Goal: Task Accomplishment & Management: Use online tool/utility

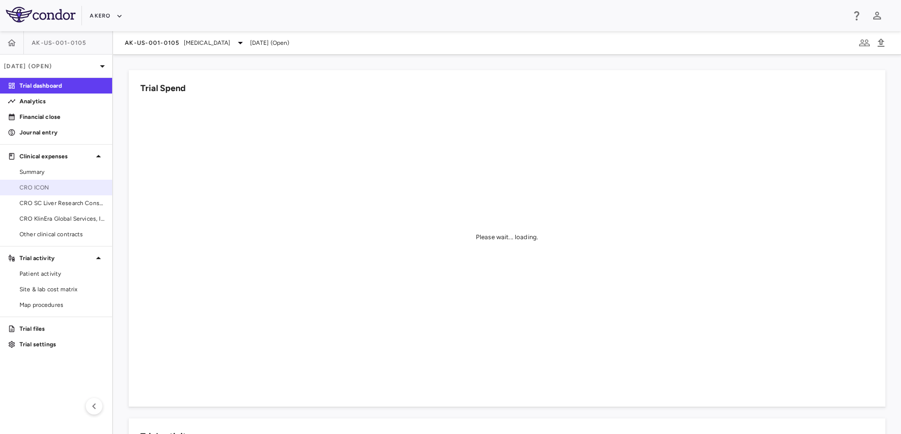
click at [57, 185] on span "CRO ICON" at bounding box center [62, 187] width 85 height 9
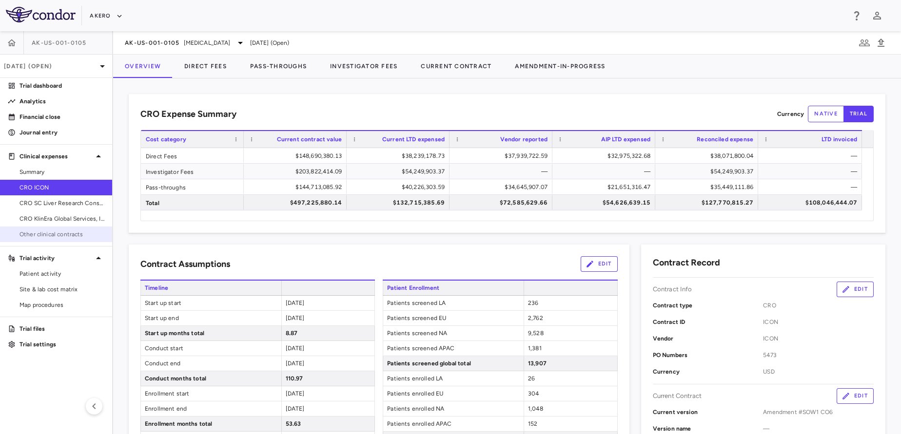
click at [67, 235] on span "Other clinical contracts" at bounding box center [62, 234] width 85 height 9
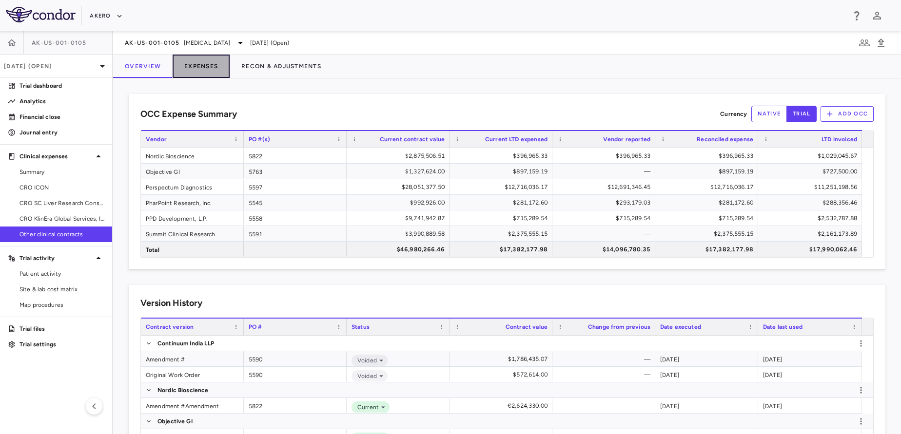
click at [191, 62] on button "Expenses" at bounding box center [201, 66] width 57 height 23
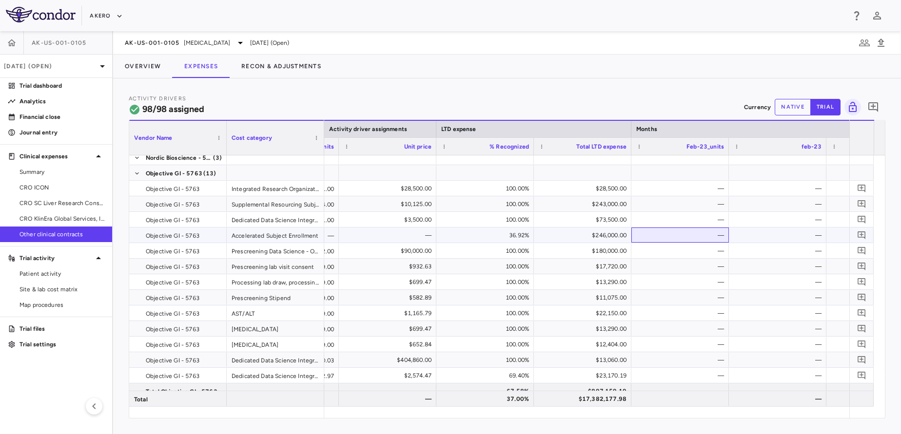
click at [651, 232] on div "—" at bounding box center [682, 236] width 84 height 16
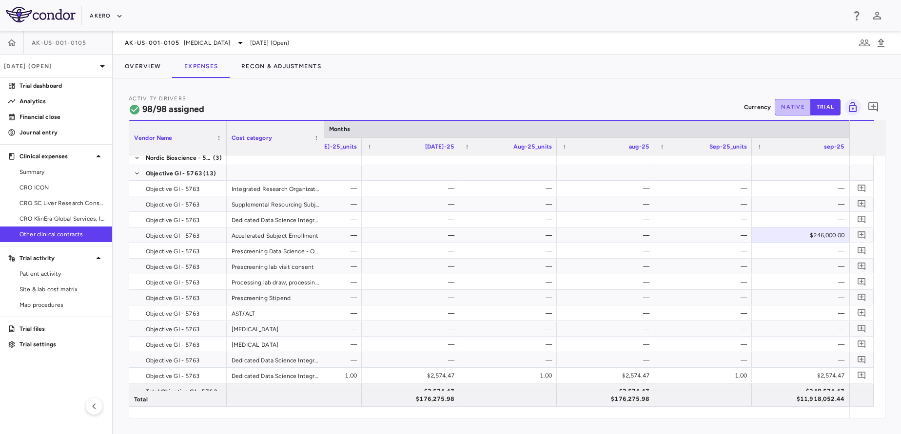
click at [796, 105] on button "native" at bounding box center [793, 107] width 36 height 17
type button "native"
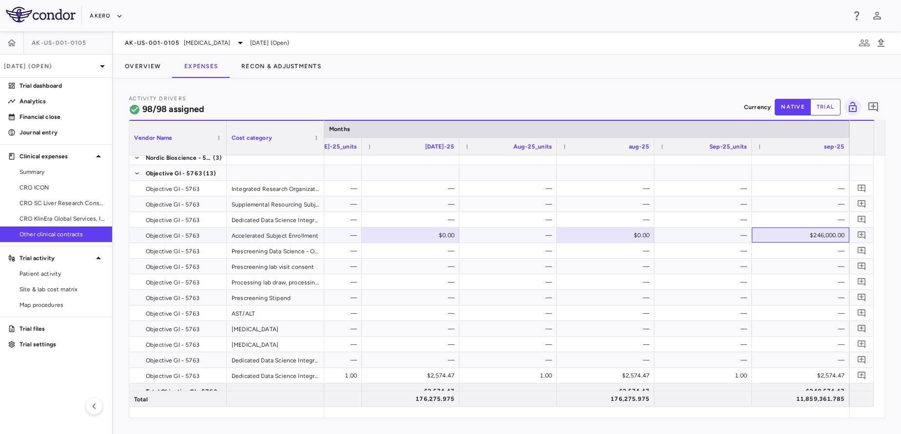
click at [837, 237] on div "$246,000.00" at bounding box center [803, 236] width 84 height 16
click at [837, 237] on input "******" at bounding box center [808, 236] width 82 height 16
type input "******"
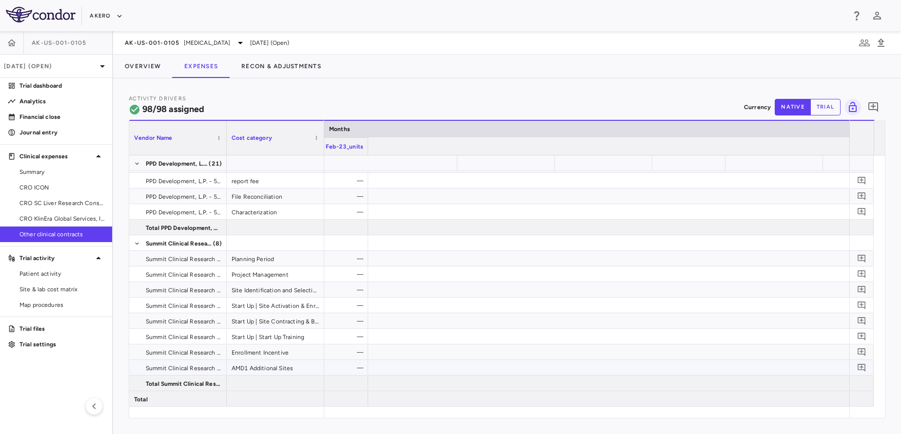
scroll to position [0, 1102]
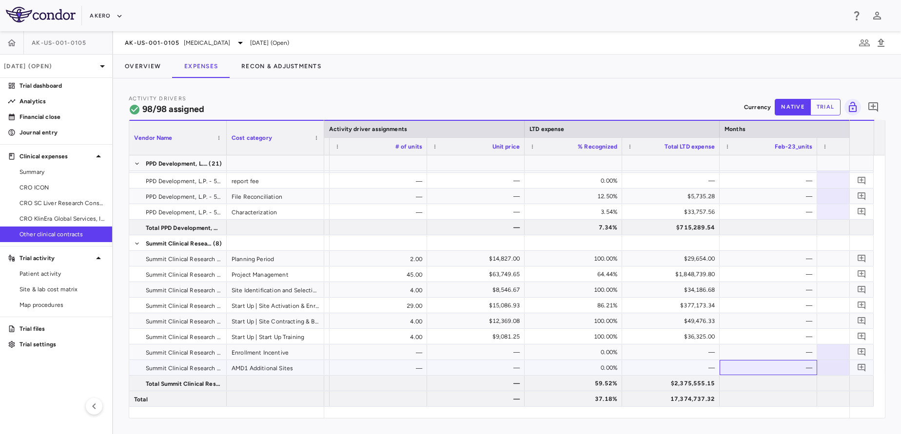
click at [755, 367] on div "—" at bounding box center [770, 368] width 84 height 16
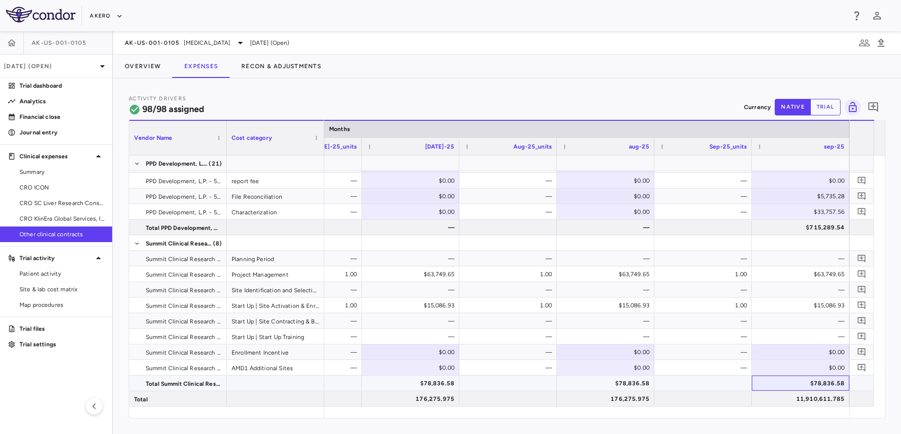
click at [796, 376] on div "$78,836.58" at bounding box center [803, 384] width 84 height 16
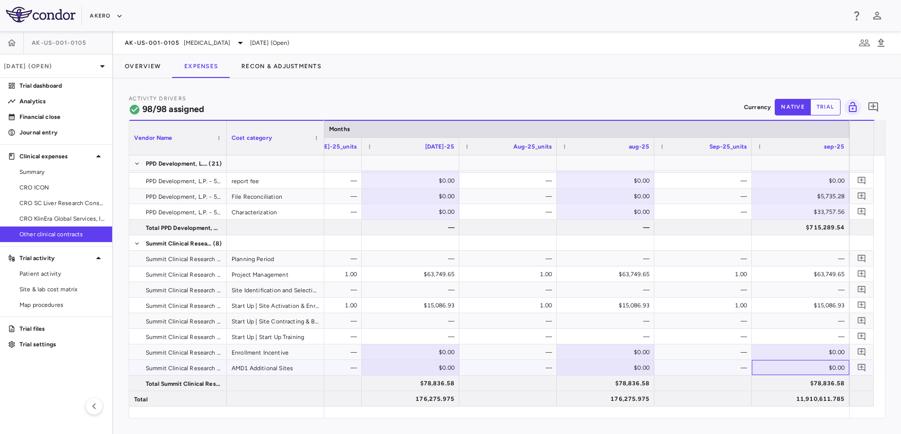
click at [821, 369] on div "$0.00" at bounding box center [803, 368] width 84 height 16
click at [821, 369] on input "number" at bounding box center [808, 369] width 82 height 16
type input "******"
click at [821, 369] on div "$313,904.00" at bounding box center [803, 368] width 84 height 16
click at [821, 369] on input "******" at bounding box center [808, 369] width 82 height 16
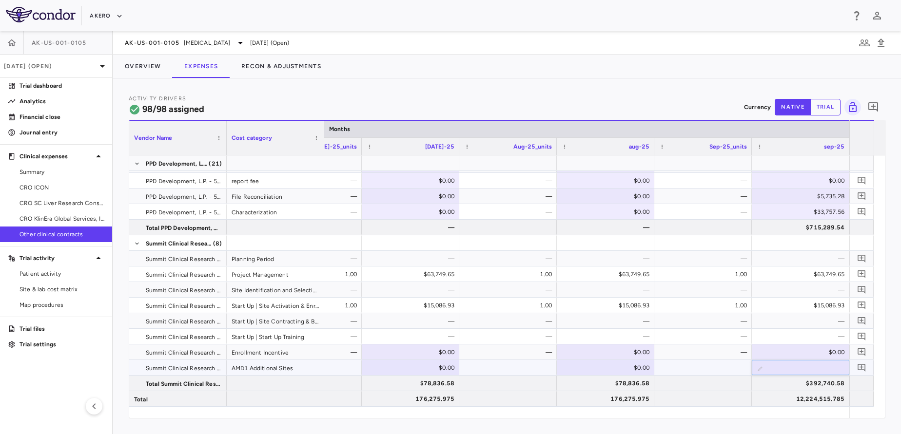
click at [821, 369] on input "******" at bounding box center [808, 369] width 82 height 16
type input "*********"
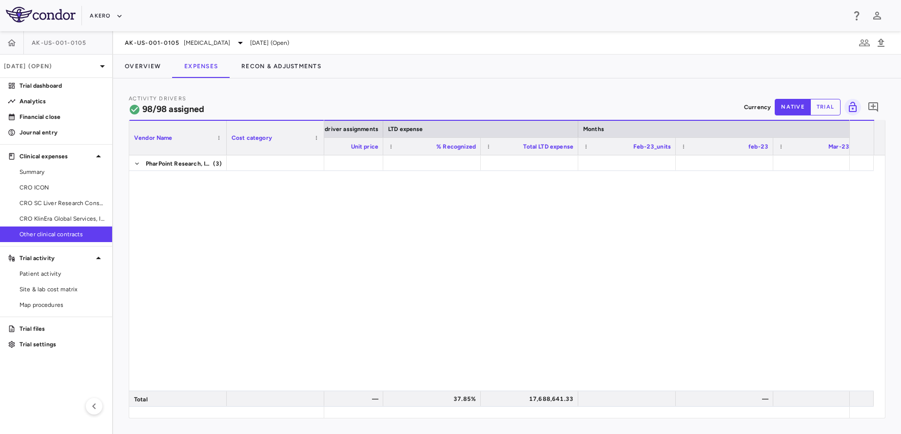
scroll to position [1480, 0]
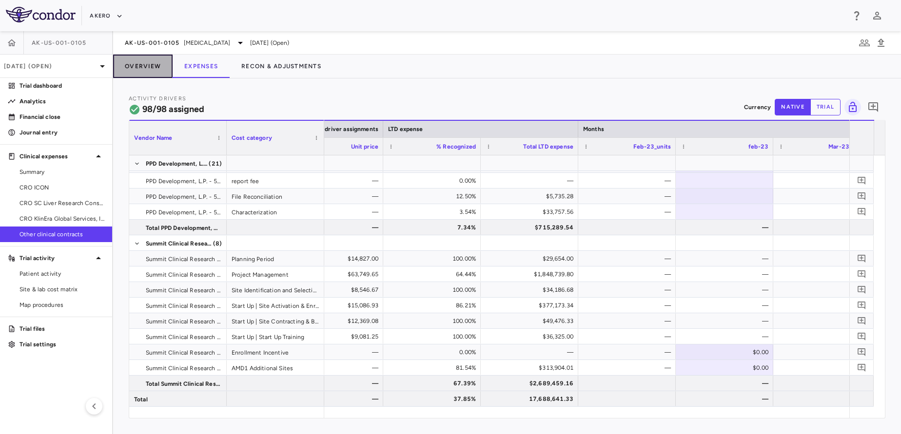
click at [147, 58] on button "Overview" at bounding box center [142, 66] width 59 height 23
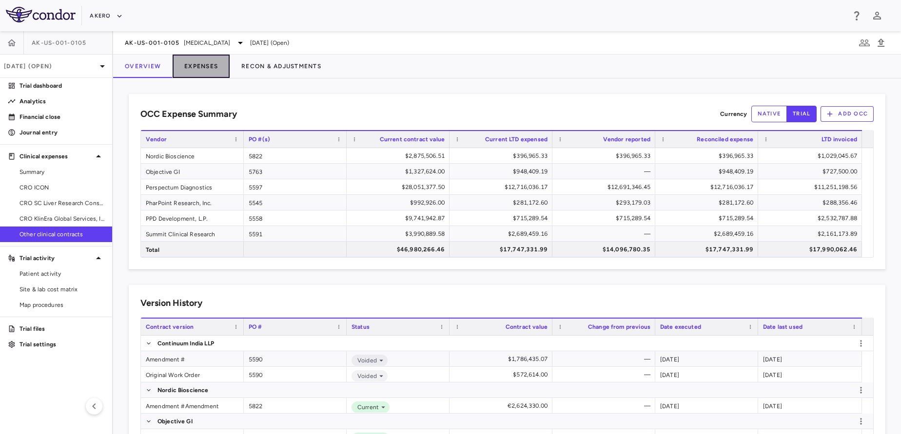
click at [190, 65] on button "Expenses" at bounding box center [201, 66] width 57 height 23
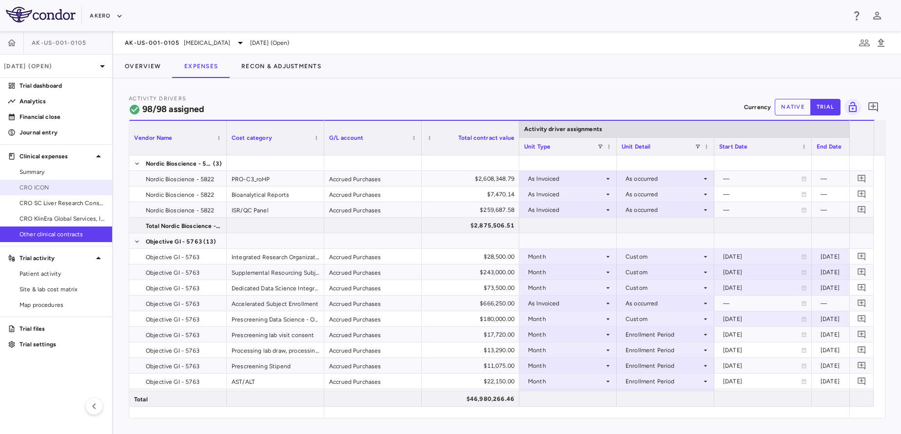
click at [65, 185] on span "CRO ICON" at bounding box center [62, 187] width 85 height 9
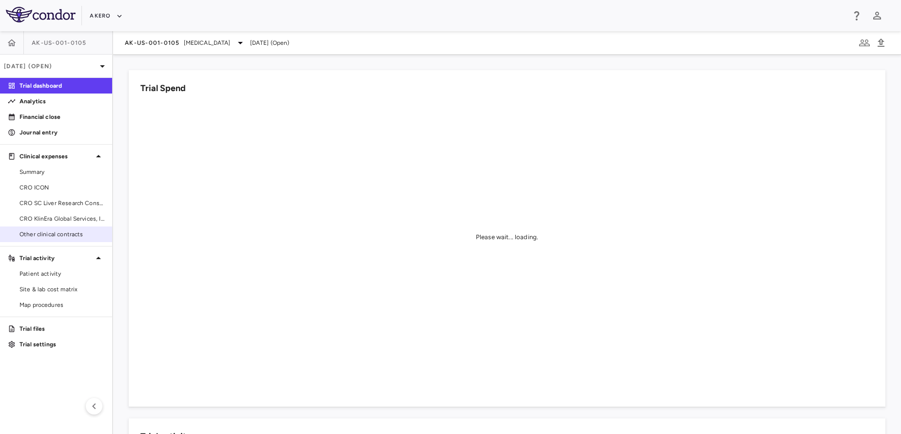
click at [58, 235] on span "Other clinical contracts" at bounding box center [62, 234] width 85 height 9
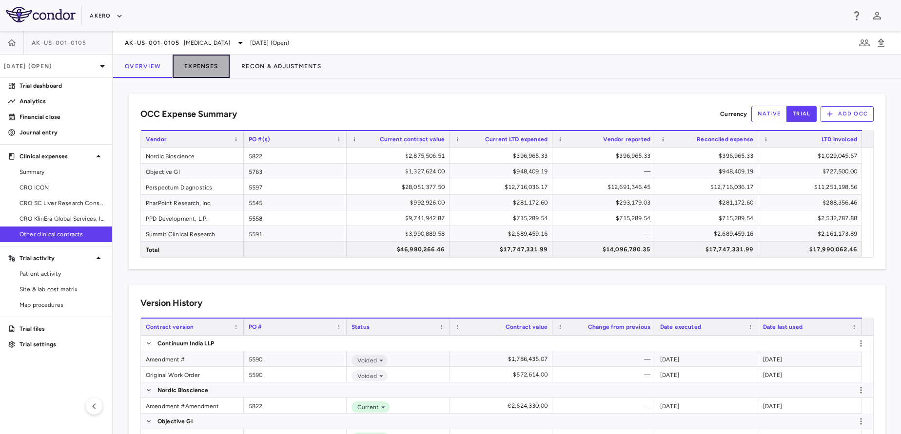
click at [200, 75] on button "Expenses" at bounding box center [201, 66] width 57 height 23
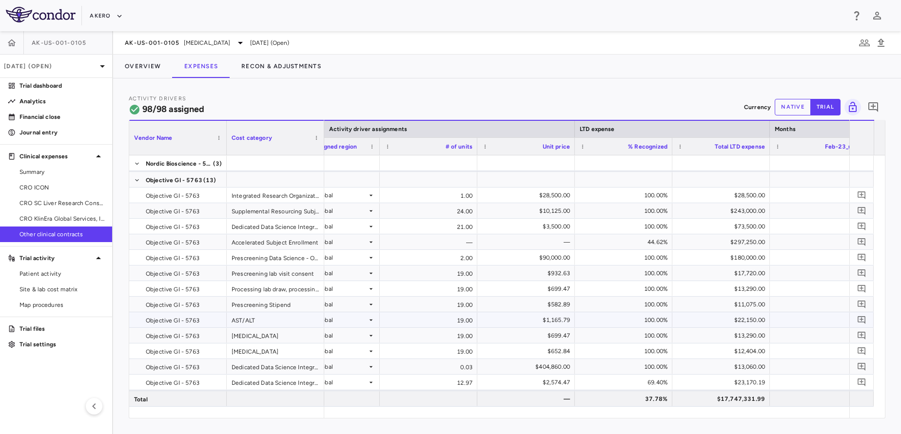
scroll to position [0, 674]
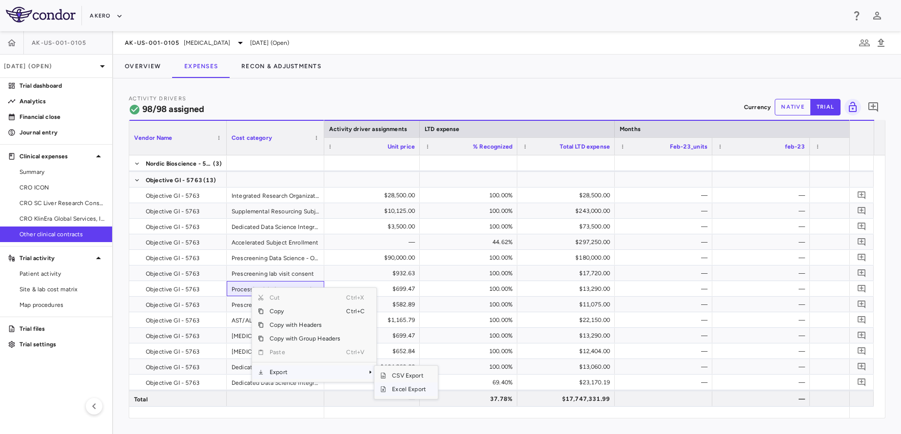
click at [412, 393] on span "Excel Export" at bounding box center [409, 390] width 46 height 14
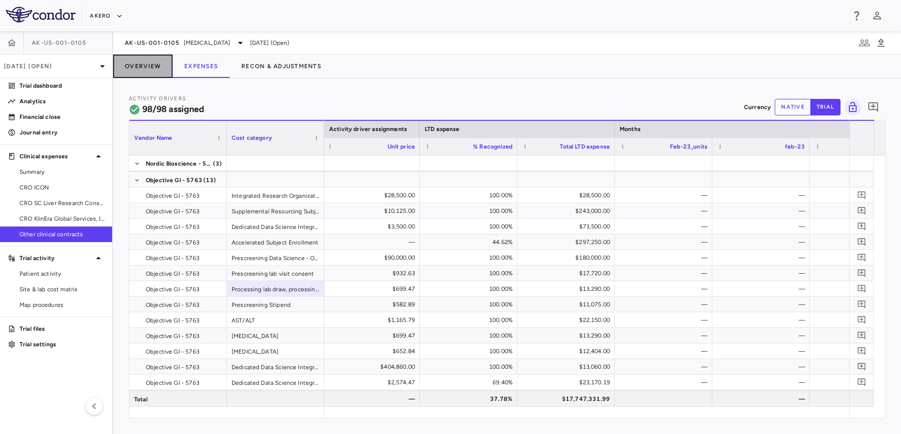
click at [142, 77] on button "Overview" at bounding box center [142, 66] width 59 height 23
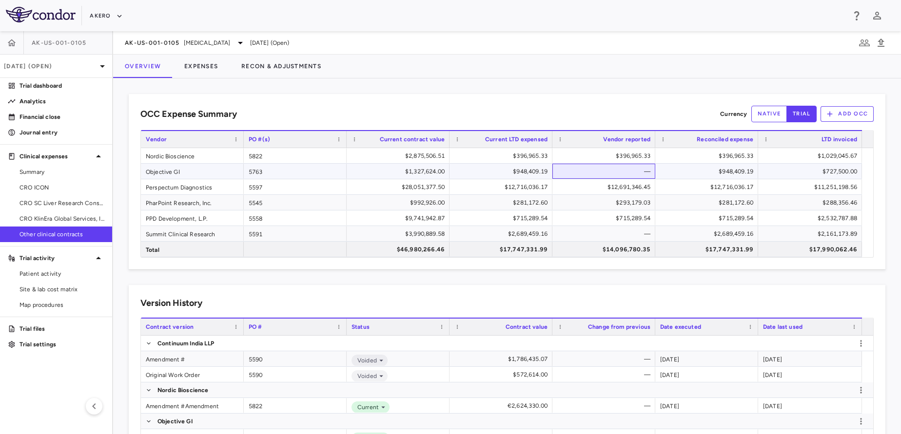
click at [583, 172] on div "—" at bounding box center [605, 172] width 89 height 16
click at [515, 357] on div "$1,786,435.07" at bounding box center [502, 360] width 89 height 16
click at [764, 117] on button "native" at bounding box center [769, 114] width 36 height 17
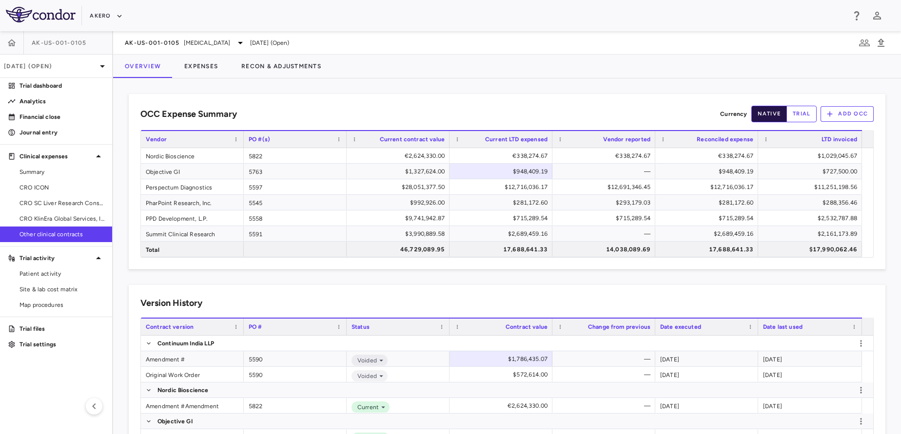
type button "native"
click at [764, 117] on button "native" at bounding box center [769, 114] width 36 height 17
click at [794, 113] on button "trial" at bounding box center [802, 114] width 30 height 17
type button "trial"
click at [195, 69] on button "Expenses" at bounding box center [201, 66] width 57 height 23
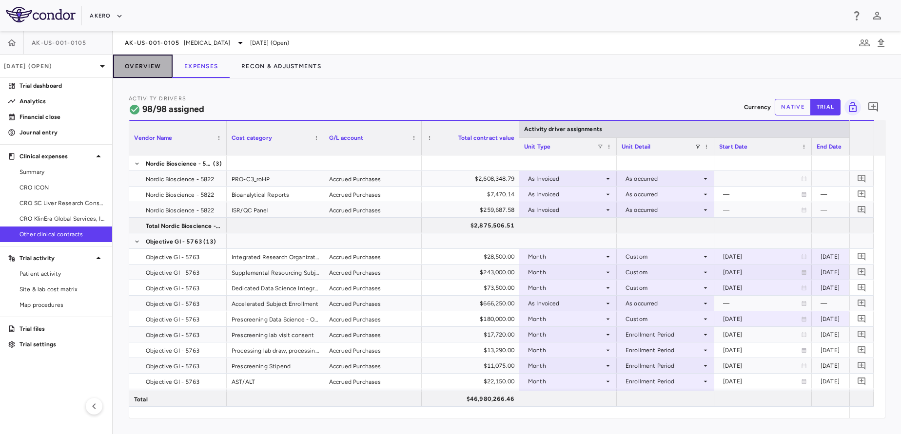
click at [130, 59] on button "Overview" at bounding box center [142, 66] width 59 height 23
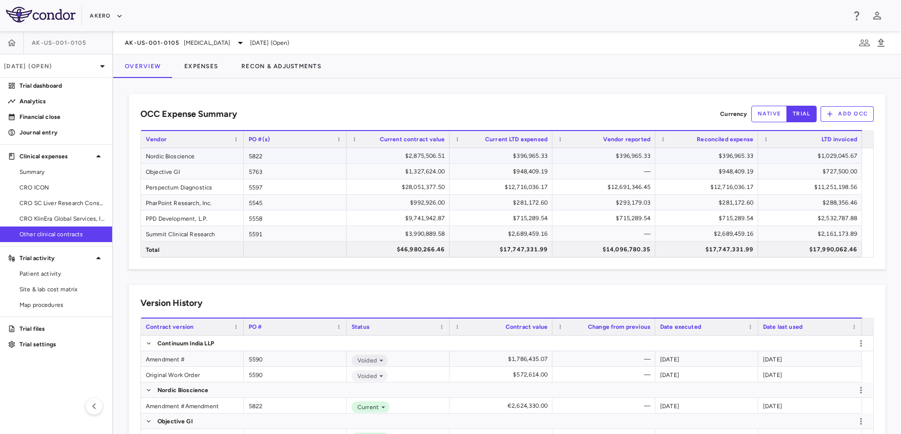
click at [362, 153] on div "$2,875,506.51" at bounding box center [399, 156] width 89 height 16
click at [564, 246] on div "$14,096,780.35" at bounding box center [605, 250] width 89 height 16
click at [193, 39] on span "[MEDICAL_DATA]" at bounding box center [207, 43] width 47 height 9
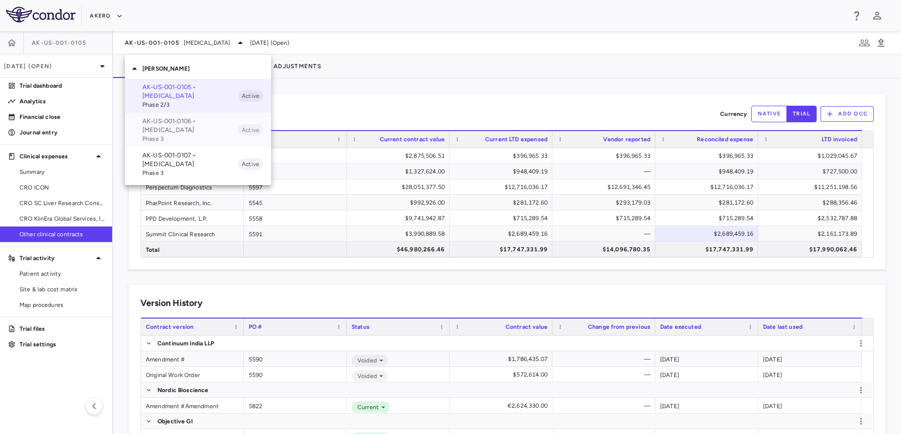
click at [171, 134] on p "AK-US-001-0106 • Nonalcoholic Steatohepatitis" at bounding box center [190, 126] width 96 height 18
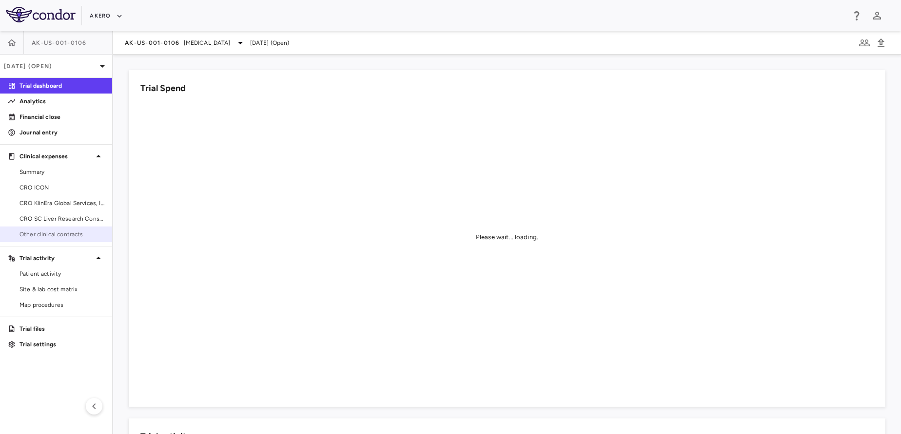
click at [60, 232] on span "Other clinical contracts" at bounding box center [62, 234] width 85 height 9
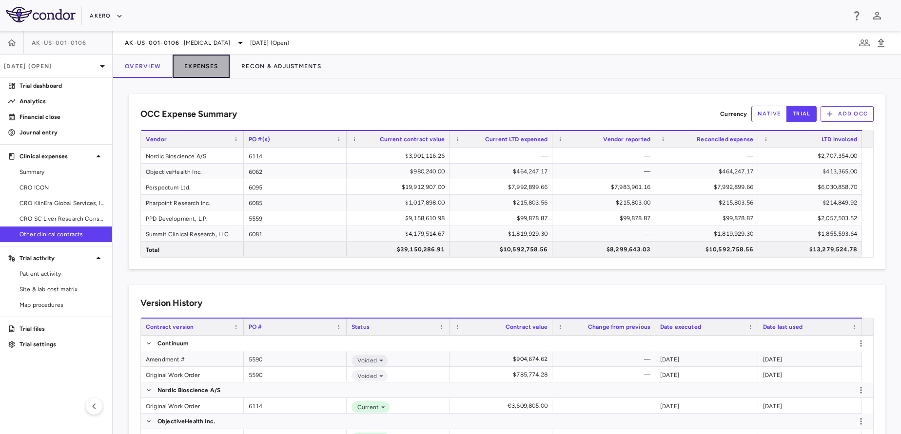
click at [213, 57] on button "Expenses" at bounding box center [201, 66] width 57 height 23
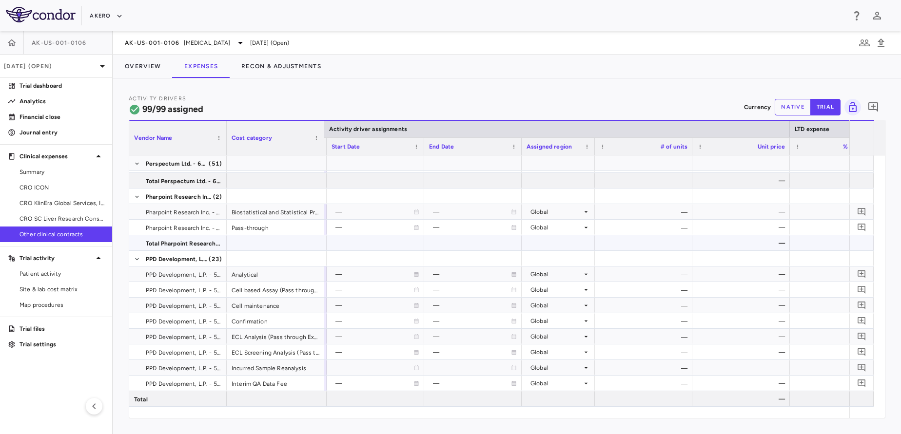
scroll to position [1039, 0]
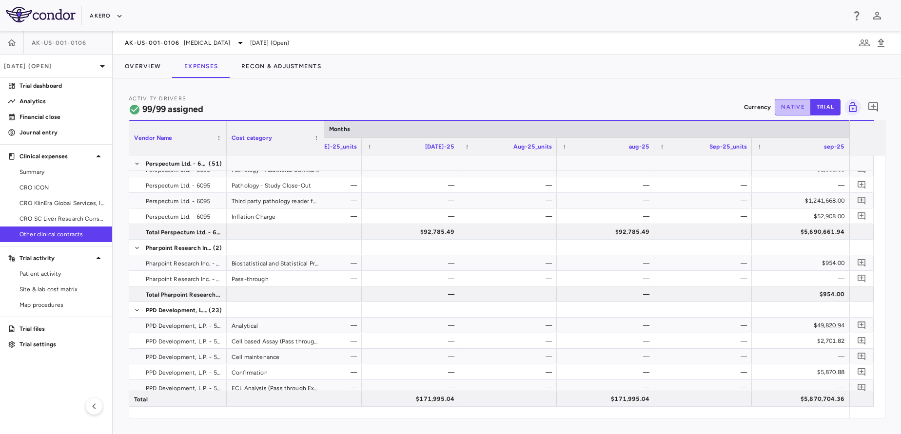
click at [798, 106] on button "native" at bounding box center [793, 107] width 36 height 17
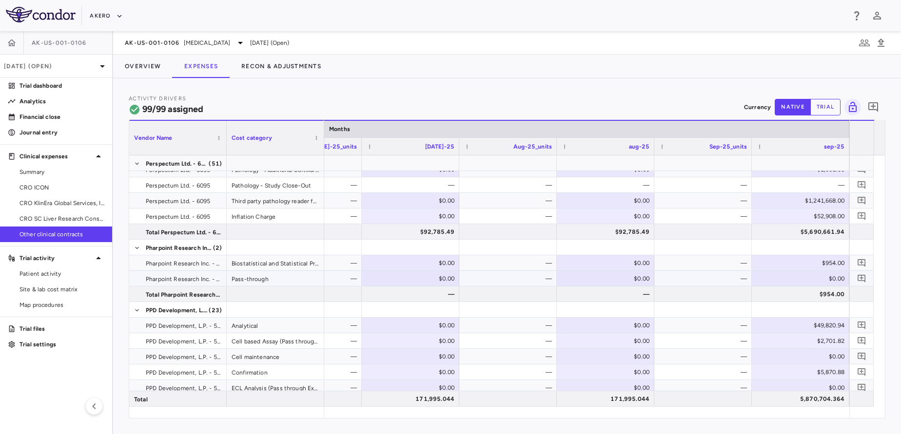
type button "native"
click at [812, 263] on div "$954.00" at bounding box center [803, 264] width 84 height 16
click at [812, 263] on input "***" at bounding box center [808, 264] width 82 height 16
type input "*******"
click at [286, 263] on div "Biostatistical and Statistical Programming" at bounding box center [276, 263] width 98 height 15
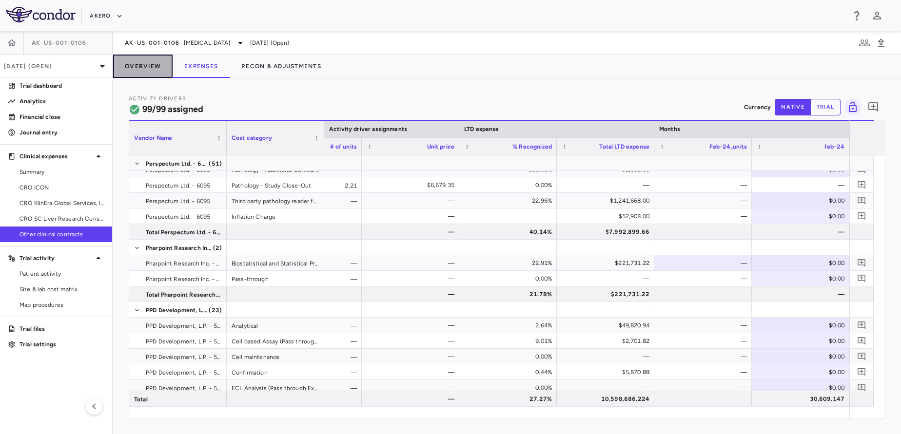
click at [151, 71] on button "Overview" at bounding box center [142, 66] width 59 height 23
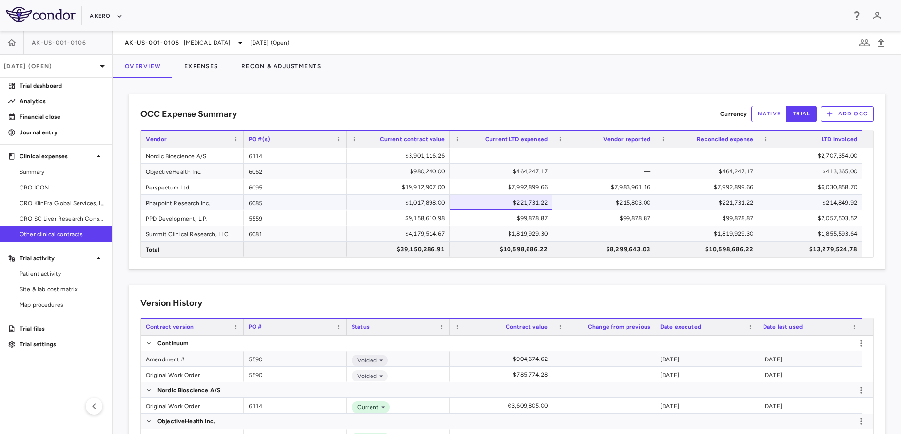
click at [469, 197] on div "$221,731.22" at bounding box center [502, 203] width 89 height 16
click at [199, 62] on button "Expenses" at bounding box center [201, 66] width 57 height 23
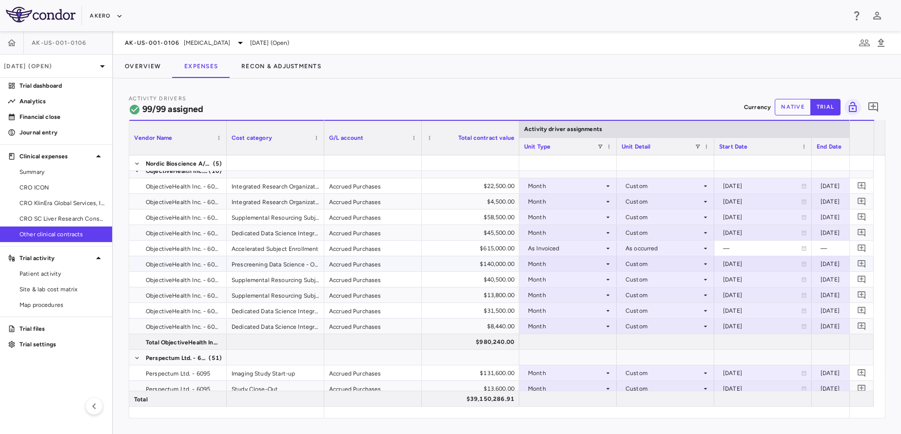
scroll to position [105, 0]
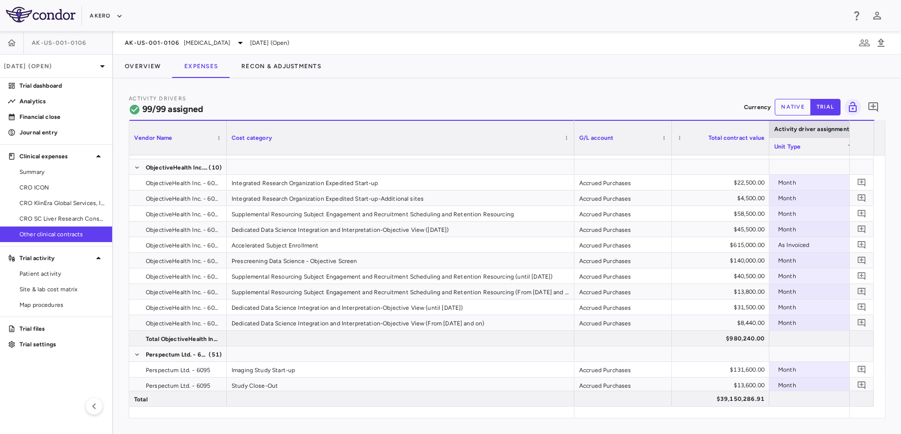
drag, startPoint x: 323, startPoint y: 136, endPoint x: 573, endPoint y: 139, distance: 250.2
click at [573, 139] on div at bounding box center [574, 138] width 4 height 34
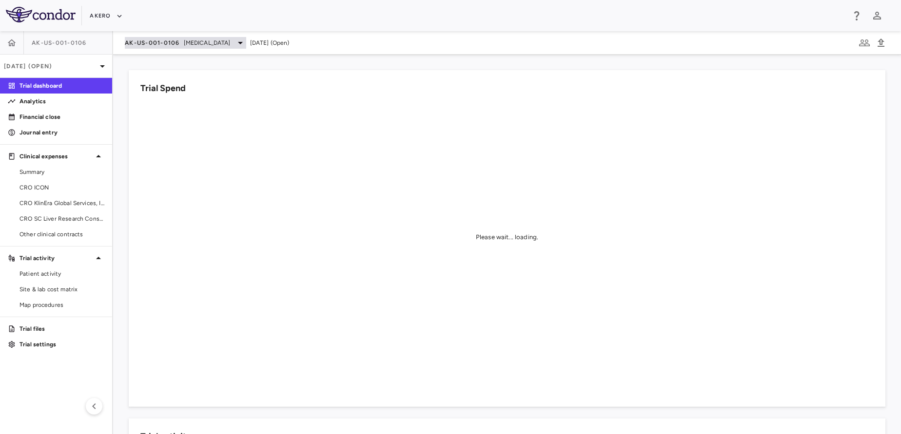
click at [156, 48] on div "AK-US-001-0106 Nonalcoholic Steatohepatitis" at bounding box center [185, 43] width 121 height 12
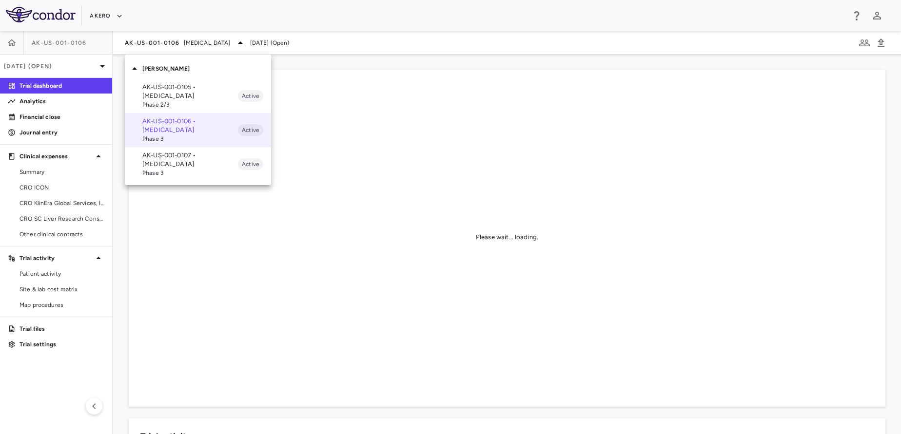
click at [165, 172] on span "Phase 3" at bounding box center [190, 173] width 96 height 9
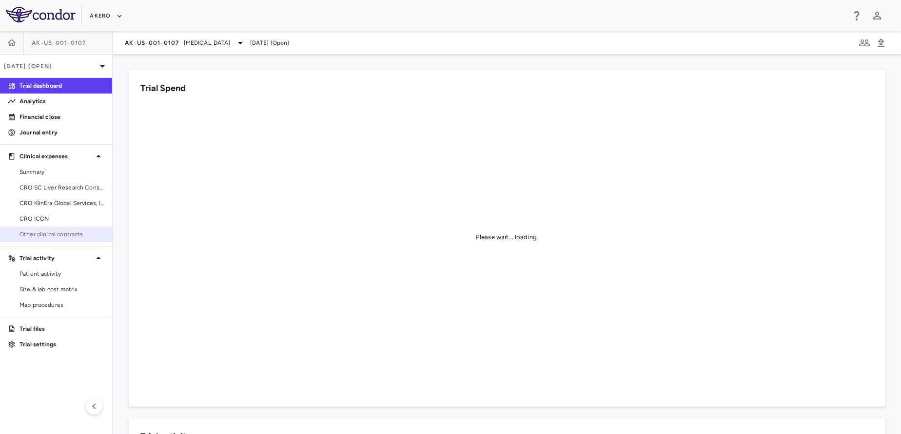
click at [55, 233] on span "Other clinical contracts" at bounding box center [62, 234] width 85 height 9
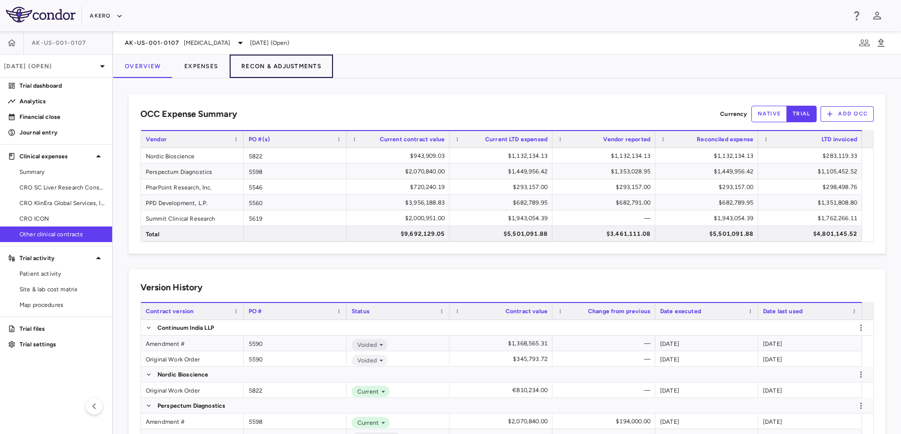
click at [299, 61] on button "Recon & Adjustments" at bounding box center [281, 66] width 103 height 23
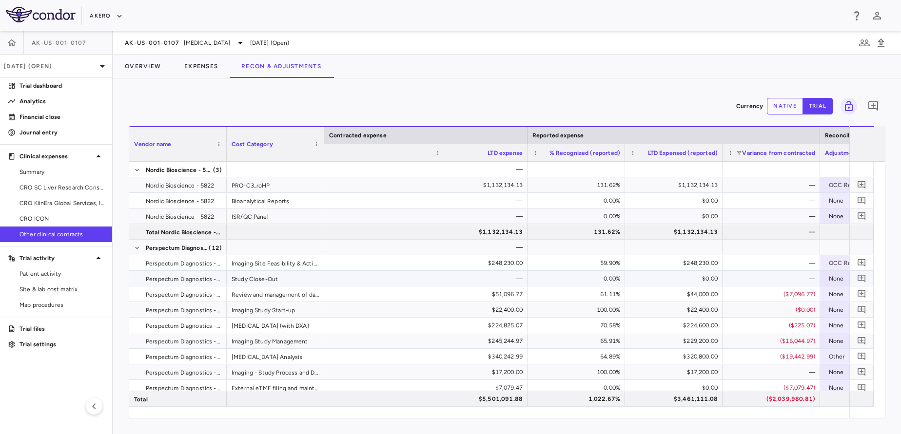
scroll to position [0, 1230]
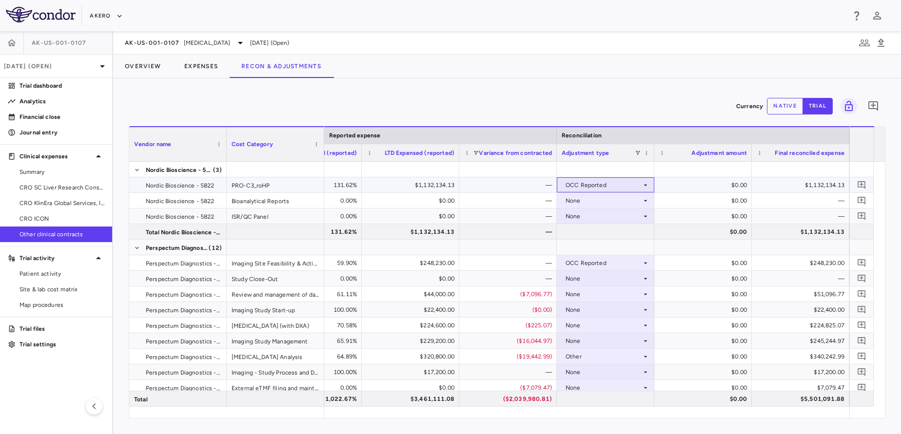
click at [613, 188] on div "OCC Reported" at bounding box center [604, 185] width 76 height 16
click at [691, 230] on div at bounding box center [450, 217] width 901 height 434
click at [778, 110] on button "native" at bounding box center [785, 106] width 36 height 17
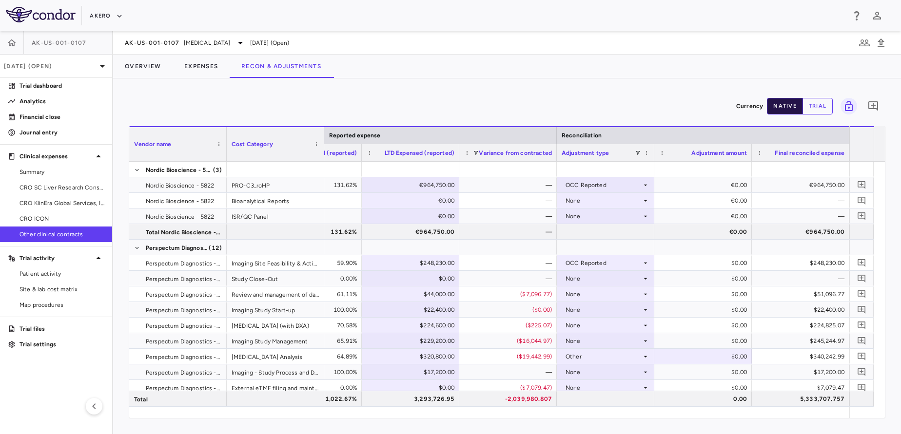
type button "native"
click at [608, 182] on div "OCC Reported" at bounding box center [604, 185] width 76 height 16
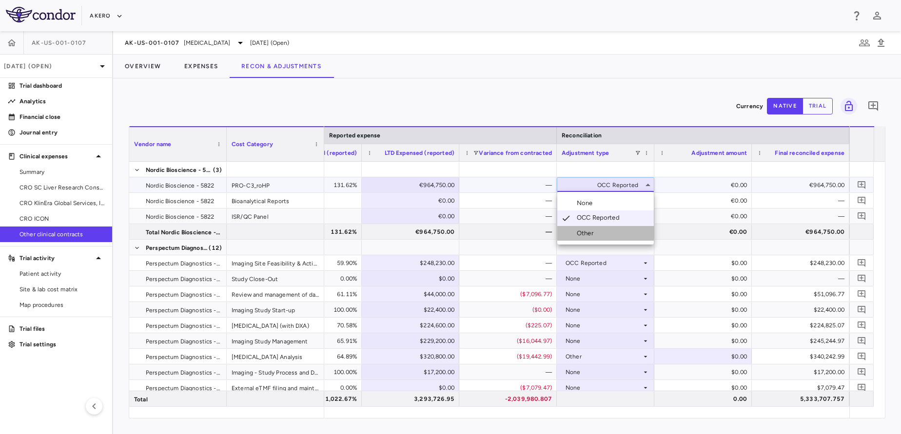
click at [588, 229] on div "Other" at bounding box center [587, 233] width 20 height 9
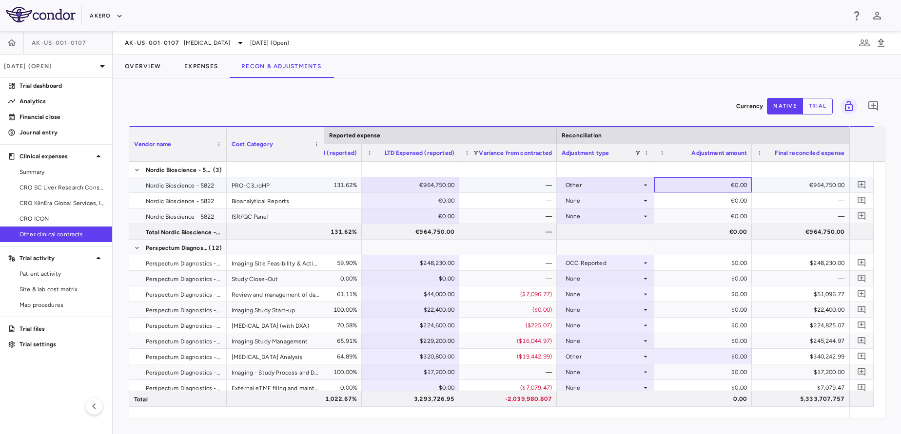
click at [717, 185] on div "€0.00" at bounding box center [705, 185] width 84 height 16
click at [717, 185] on input "*" at bounding box center [710, 186] width 82 height 16
type input "*********"
click at [721, 188] on div "€383,012.58" at bounding box center [705, 185] width 84 height 16
click at [721, 188] on input "*********" at bounding box center [710, 186] width 82 height 16
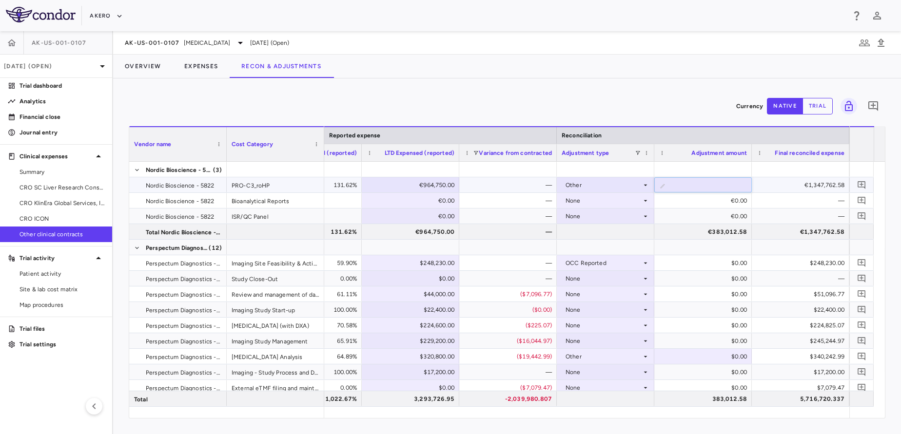
type input "**********"
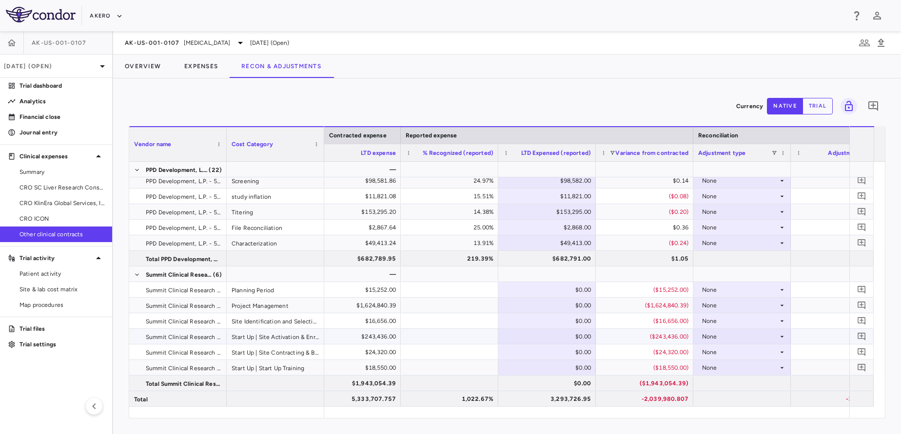
scroll to position [0, 1094]
click at [213, 66] on button "Expenses" at bounding box center [201, 66] width 57 height 23
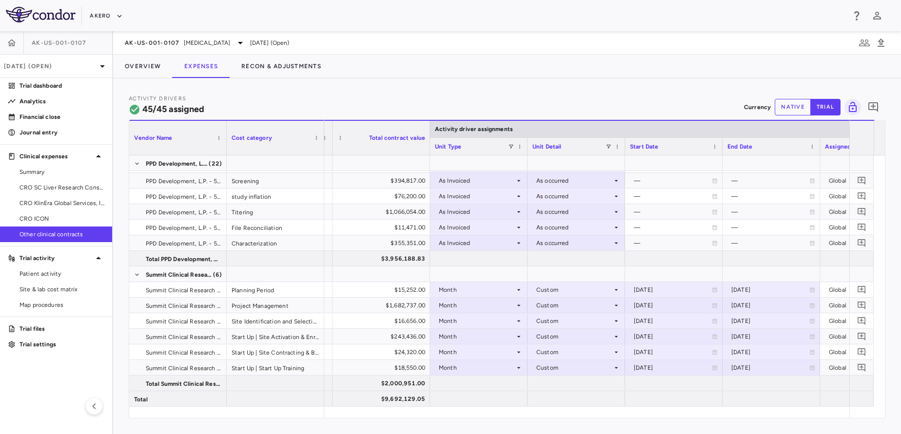
scroll to position [0, 89]
click at [791, 108] on button "native" at bounding box center [793, 107] width 36 height 17
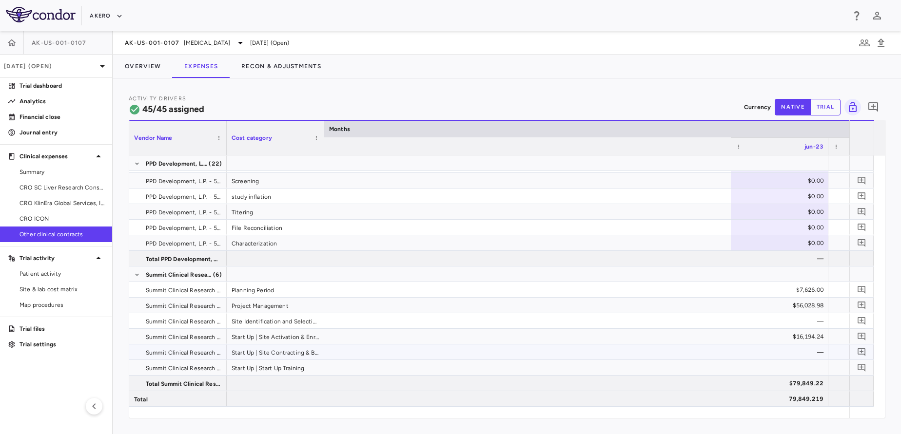
scroll to position [0, 2523]
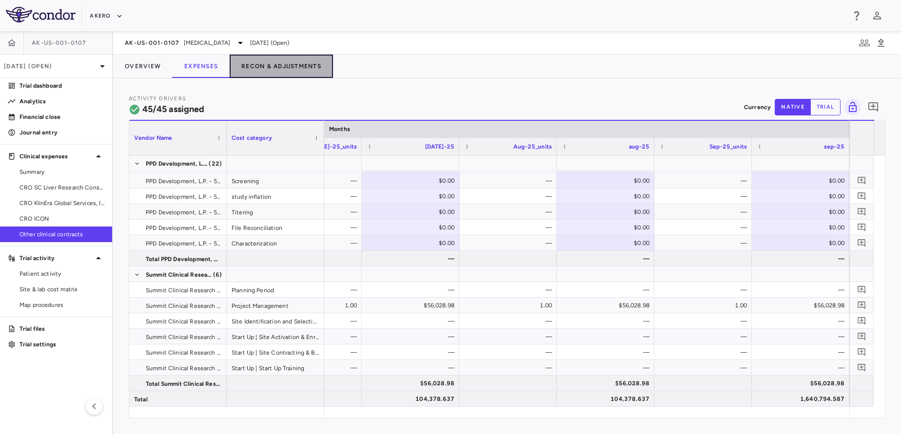
click at [254, 61] on button "Recon & Adjustments" at bounding box center [281, 66] width 103 height 23
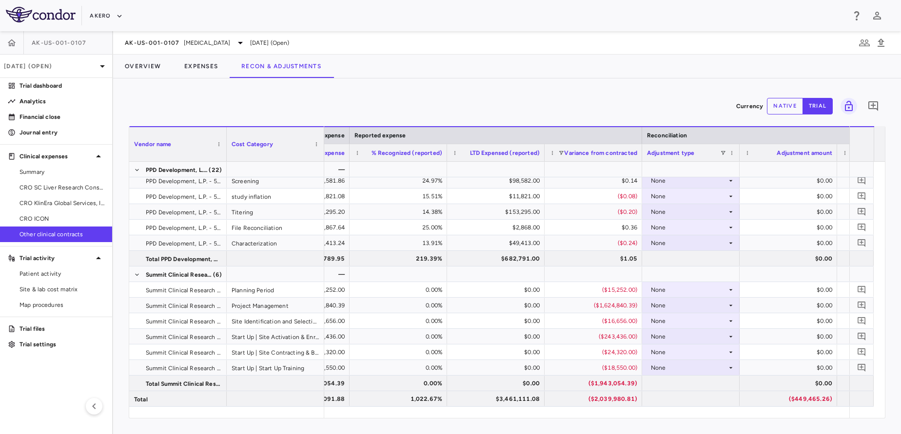
scroll to position [0, 1230]
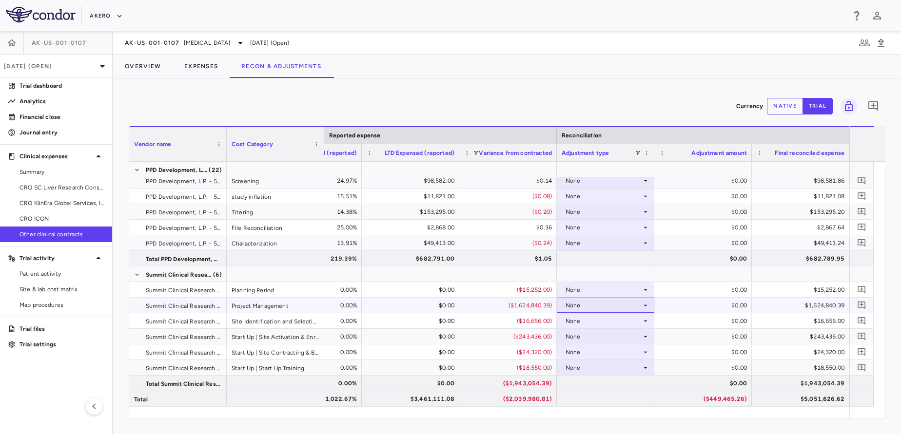
click at [622, 301] on div "None" at bounding box center [604, 306] width 76 height 16
click at [590, 334] on li "Other" at bounding box center [605, 339] width 97 height 15
click at [719, 305] on div "$0.00" at bounding box center [705, 306] width 84 height 16
click at [787, 110] on button "native" at bounding box center [785, 106] width 36 height 17
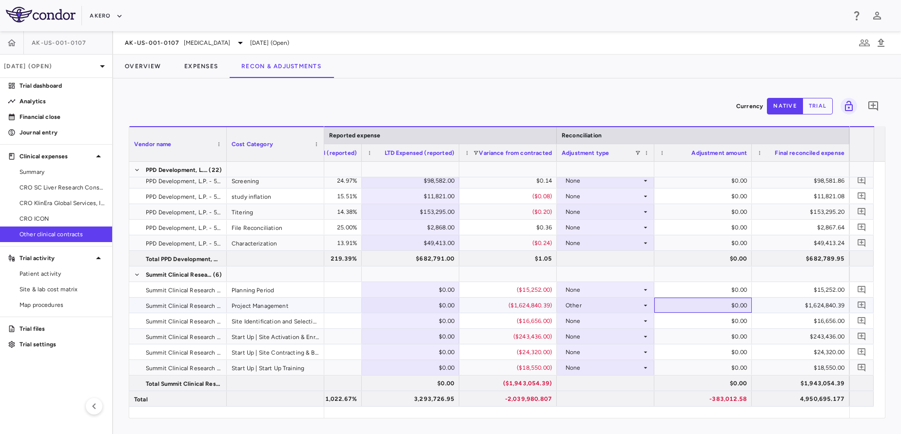
click at [683, 310] on div "$0.00" at bounding box center [705, 306] width 84 height 16
type input "*******"
click at [787, 403] on div "4,822,638.177" at bounding box center [803, 400] width 84 height 16
click at [207, 64] on button "Expenses" at bounding box center [201, 66] width 57 height 23
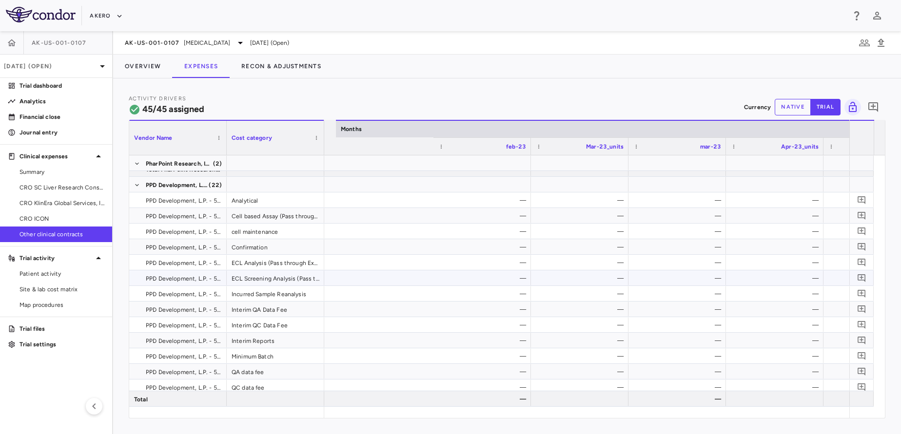
scroll to position [0, 1703]
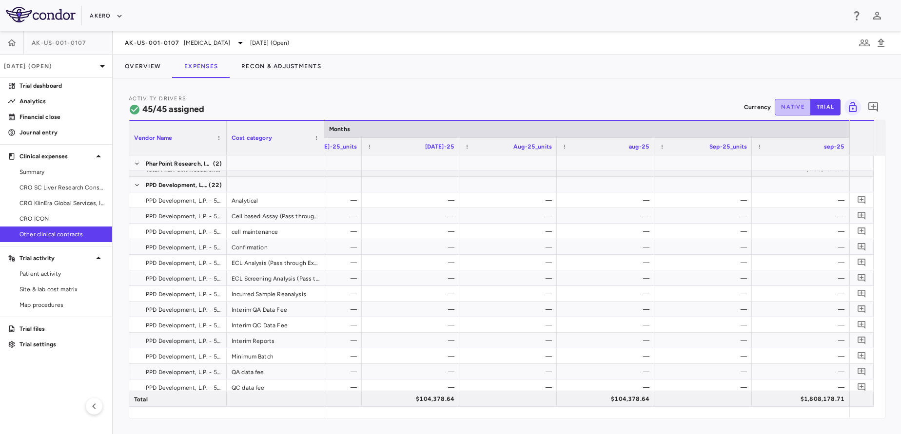
click at [805, 109] on button "native" at bounding box center [793, 107] width 36 height 17
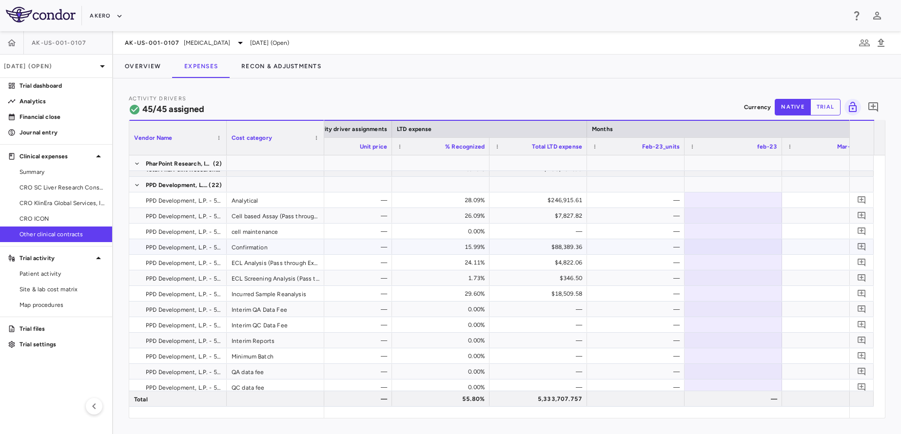
type button "native"
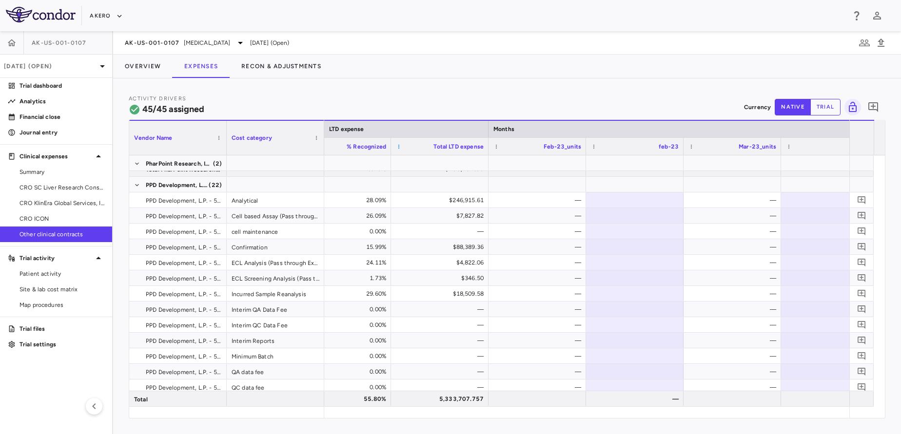
click at [398, 144] on span at bounding box center [399, 147] width 6 height 6
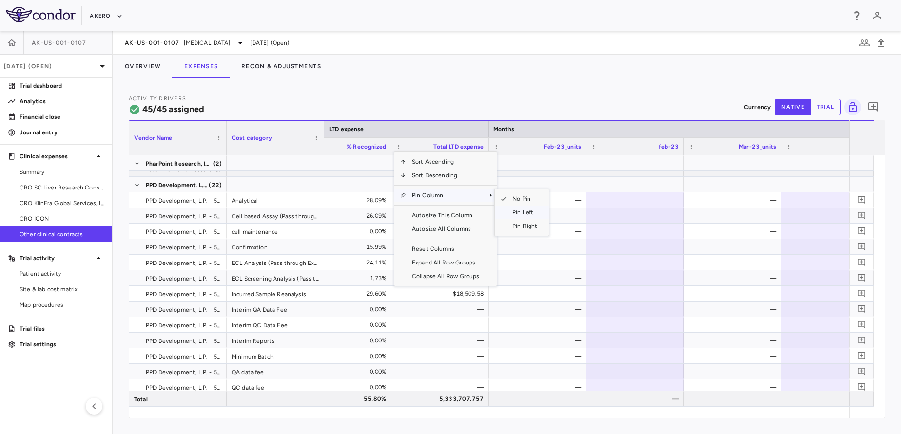
click at [525, 213] on span "Pin Left" at bounding box center [525, 213] width 37 height 14
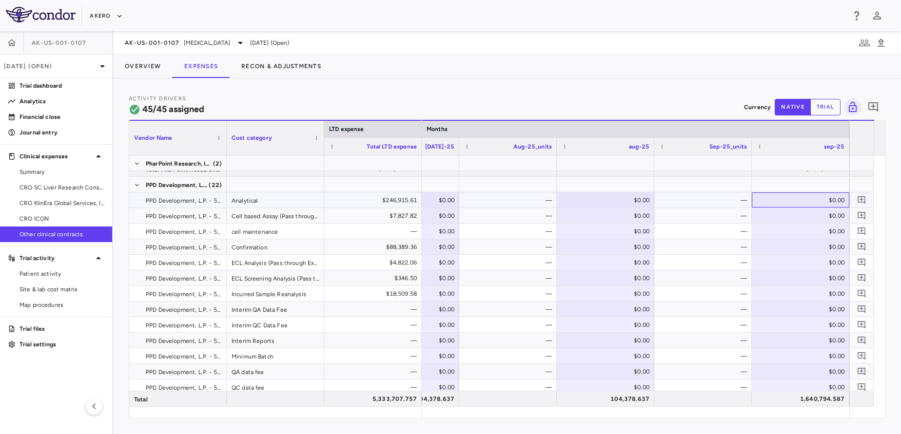
click at [788, 197] on div "$0.00" at bounding box center [803, 201] width 84 height 16
type input "*****"
click at [805, 247] on div "$0.00" at bounding box center [803, 247] width 84 height 16
click at [805, 247] on input "number" at bounding box center [808, 248] width 82 height 16
type input "*****"
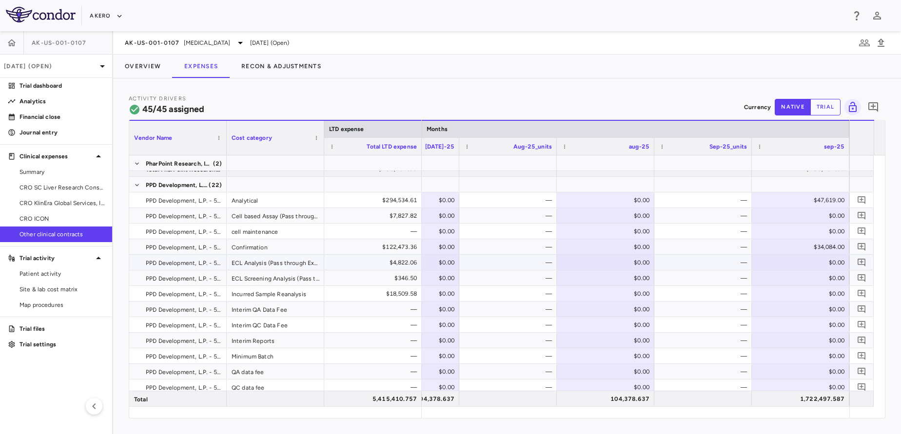
click at [818, 260] on div "$0.00" at bounding box center [803, 263] width 84 height 16
click at [818, 260] on input "number" at bounding box center [808, 264] width 82 height 16
type input "****"
click at [794, 291] on div "$0.00" at bounding box center [803, 294] width 84 height 16
click at [794, 291] on input "number" at bounding box center [808, 295] width 82 height 16
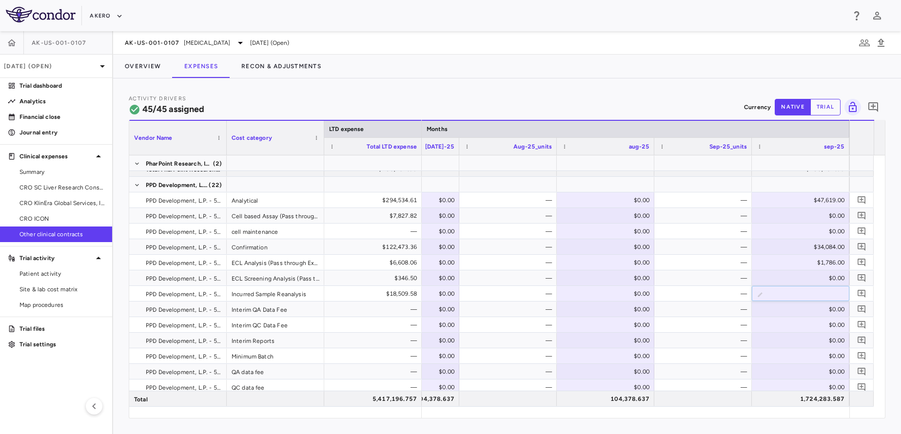
type input "****"
click at [790, 294] on div "$4,566.00" at bounding box center [803, 294] width 84 height 16
click at [790, 294] on input "****" at bounding box center [808, 295] width 82 height 16
type input "*******"
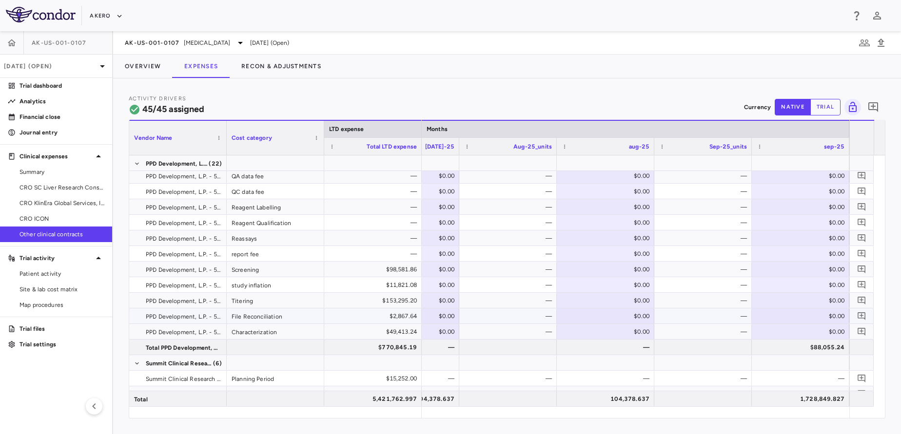
scroll to position [534, 0]
click at [799, 266] on div "$0.00" at bounding box center [803, 269] width 84 height 16
click at [799, 266] on input "number" at bounding box center [808, 270] width 82 height 16
type input "********"
click at [817, 283] on div "$0.00" at bounding box center [803, 285] width 84 height 16
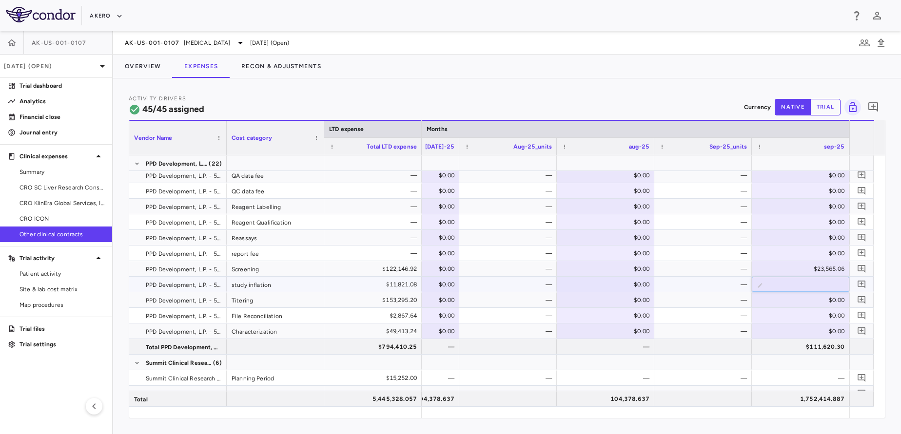
click at [817, 283] on input "number" at bounding box center [808, 285] width 82 height 16
type input "*******"
click at [796, 296] on div "$0.00" at bounding box center [803, 301] width 84 height 16
click at [796, 296] on input "number" at bounding box center [808, 301] width 82 height 16
type input "*******"
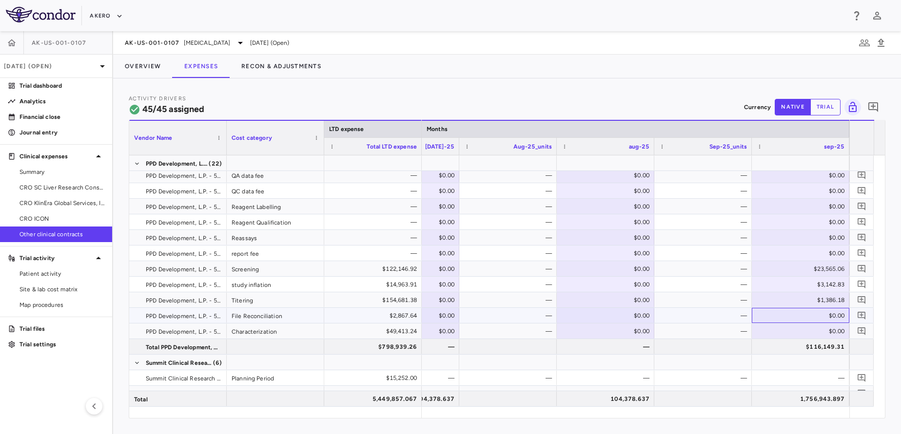
click at [815, 312] on div "$0.00" at bounding box center [803, 316] width 84 height 16
click at [815, 312] on input "number" at bounding box center [808, 317] width 82 height 16
type input "*******"
click at [819, 330] on div "$0.00" at bounding box center [803, 332] width 84 height 16
click at [819, 330] on input "number" at bounding box center [808, 332] width 82 height 16
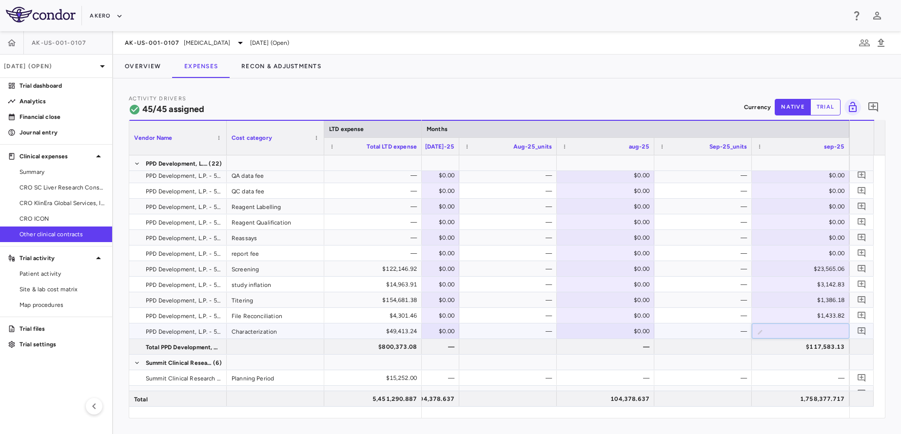
type input "*******"
click at [381, 346] on div "$829,727.48" at bounding box center [375, 347] width 84 height 16
click at [295, 68] on button "Recon & Adjustments" at bounding box center [281, 66] width 103 height 23
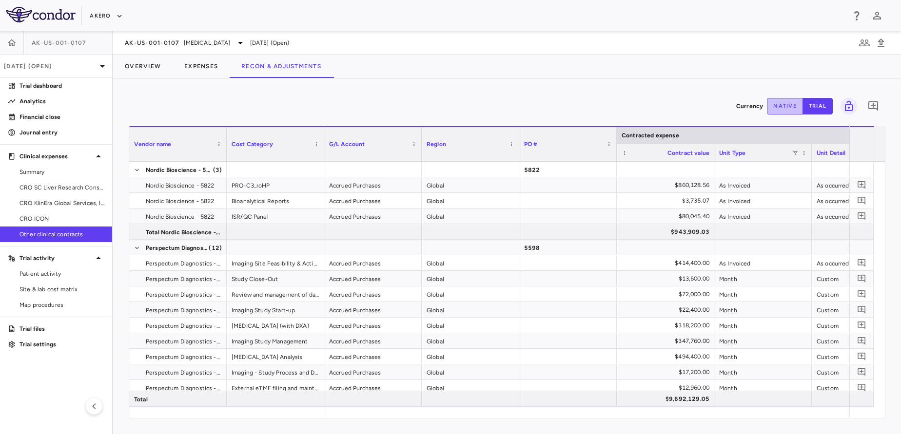
click at [788, 106] on button "native" at bounding box center [785, 106] width 36 height 17
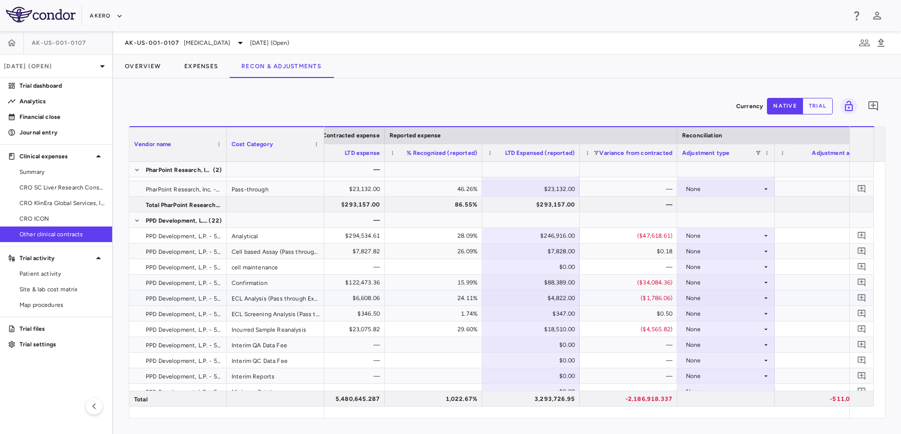
scroll to position [0, 1128]
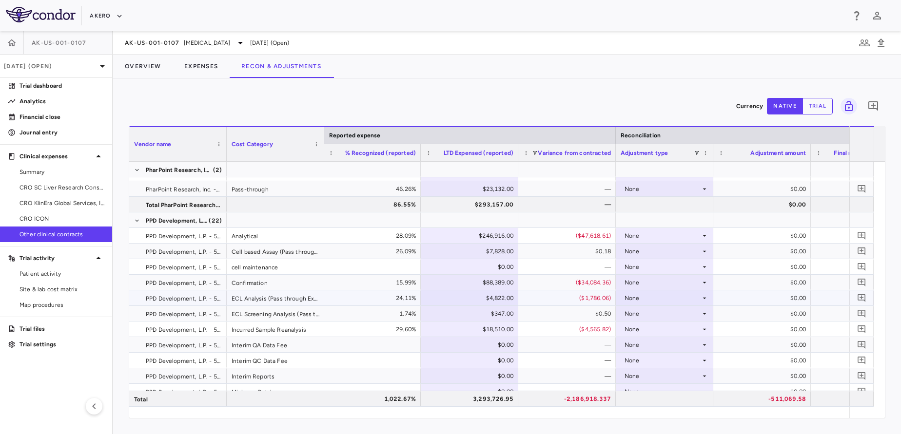
type button "native"
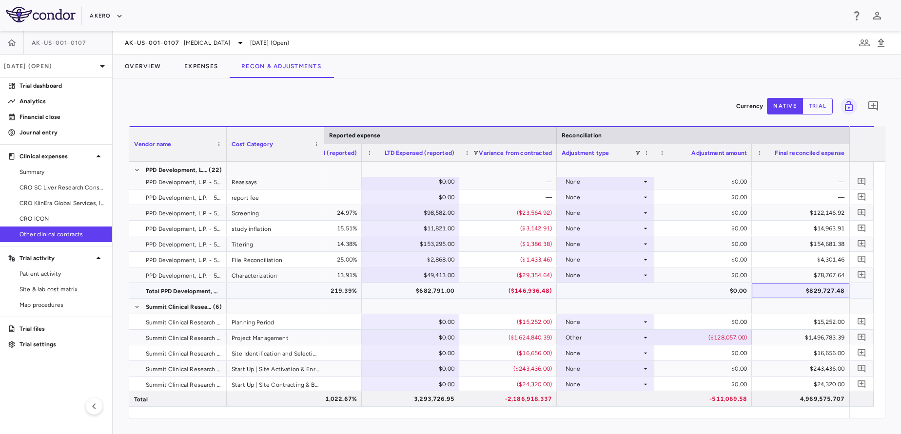
click at [816, 292] on div "$829,727.48" at bounding box center [803, 291] width 84 height 16
click at [186, 67] on button "Expenses" at bounding box center [201, 66] width 57 height 23
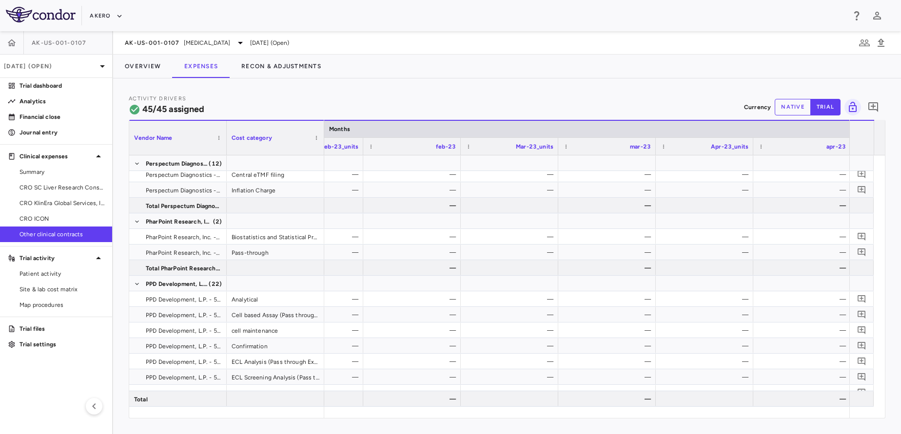
scroll to position [0, 1179]
click at [793, 117] on div "Activity Drivers 45/45 assigned Currency native trial 0" at bounding box center [507, 107] width 757 height 26
click at [791, 109] on button "native" at bounding box center [793, 107] width 36 height 17
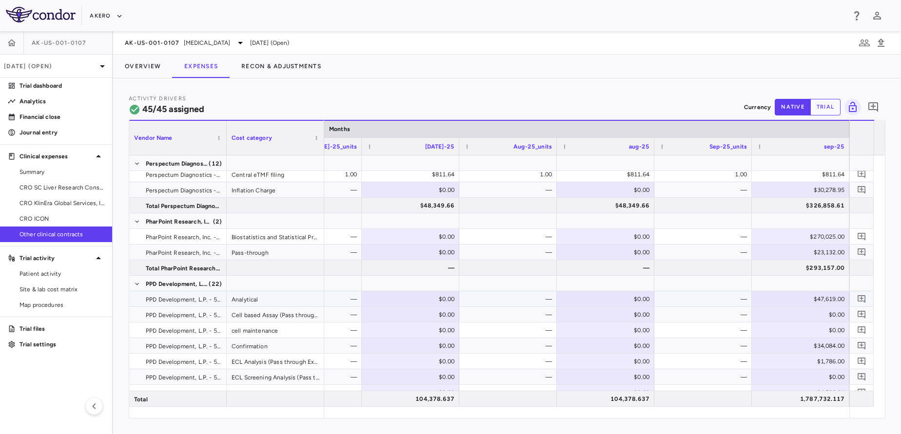
type button "native"
click at [275, 64] on button "Recon & Adjustments" at bounding box center [281, 66] width 103 height 23
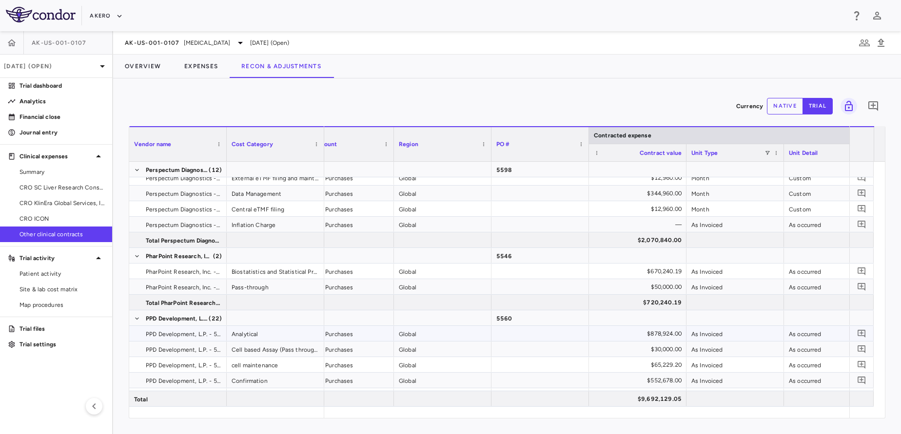
scroll to position [0, 48]
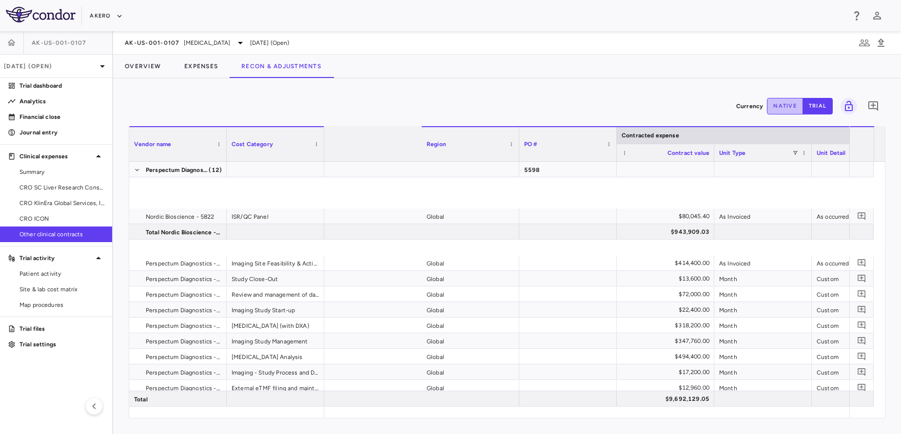
scroll to position [0, 215]
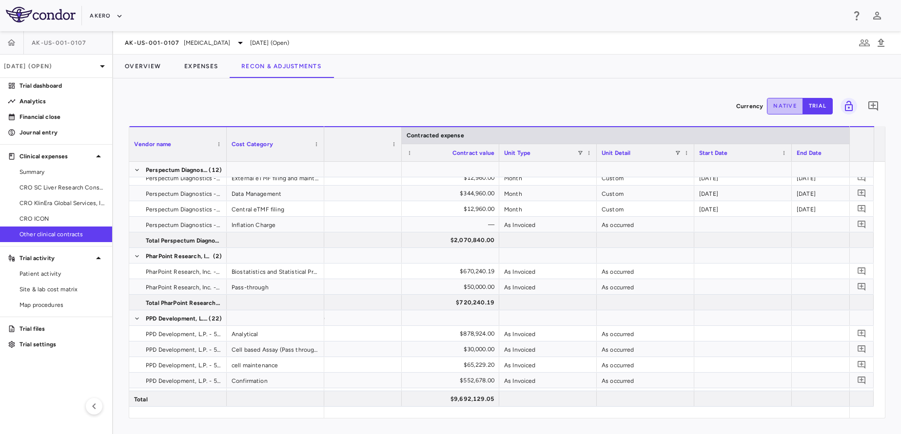
click at [784, 108] on button "native" at bounding box center [785, 106] width 36 height 17
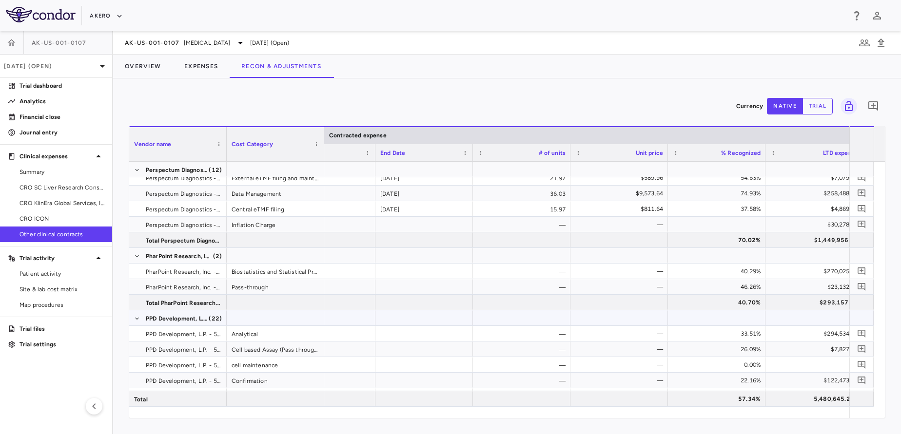
scroll to position [0, 651]
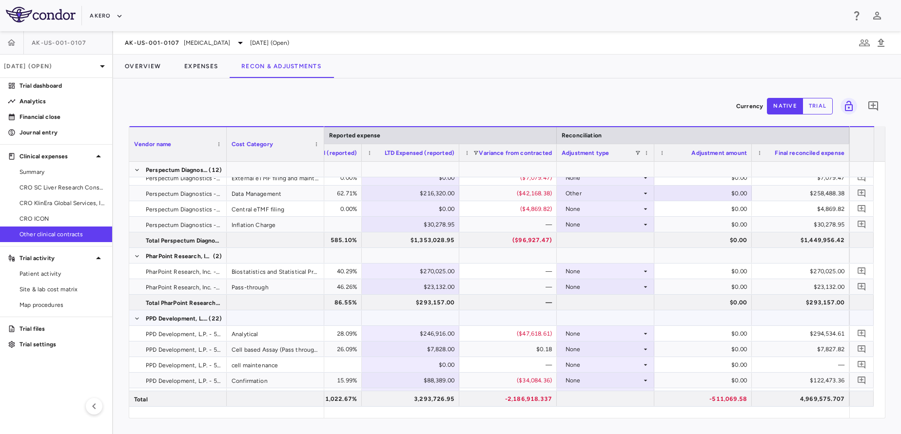
type button "native"
click at [490, 275] on div "—" at bounding box center [510, 272] width 84 height 16
click at [205, 71] on button "Expenses" at bounding box center [201, 66] width 57 height 23
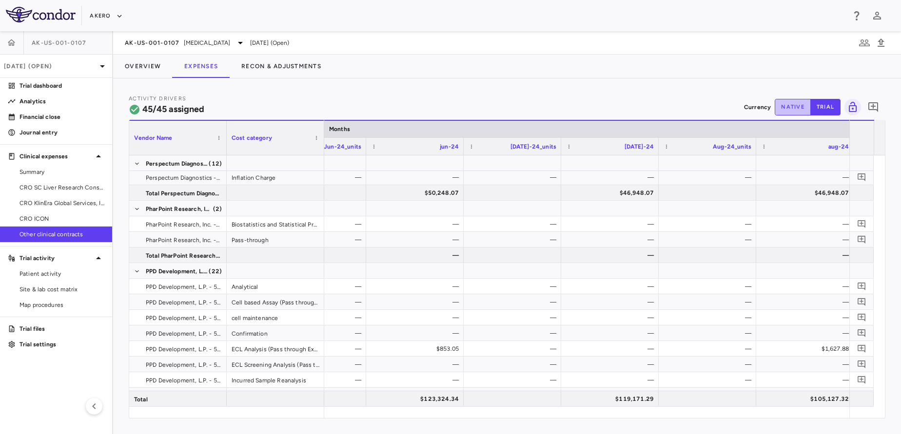
click at [793, 110] on button "native" at bounding box center [793, 107] width 36 height 17
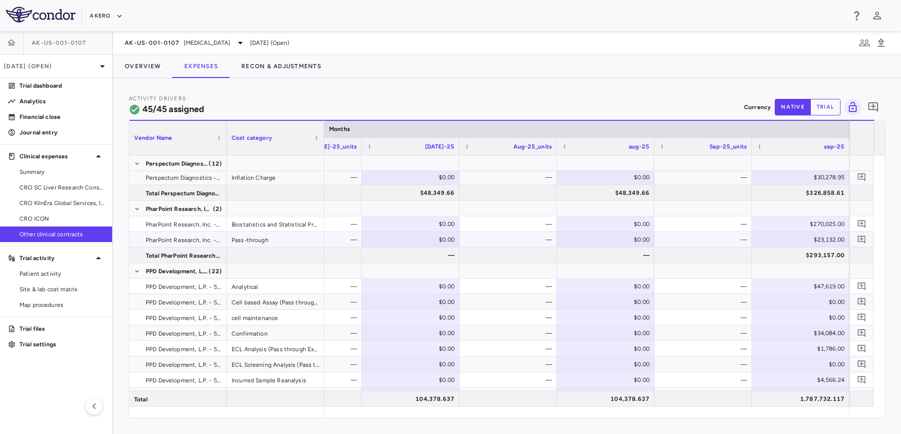
type button "native"
click at [716, 222] on div "—" at bounding box center [705, 224] width 84 height 16
click at [258, 77] on button "Recon & Adjustments" at bounding box center [281, 66] width 103 height 23
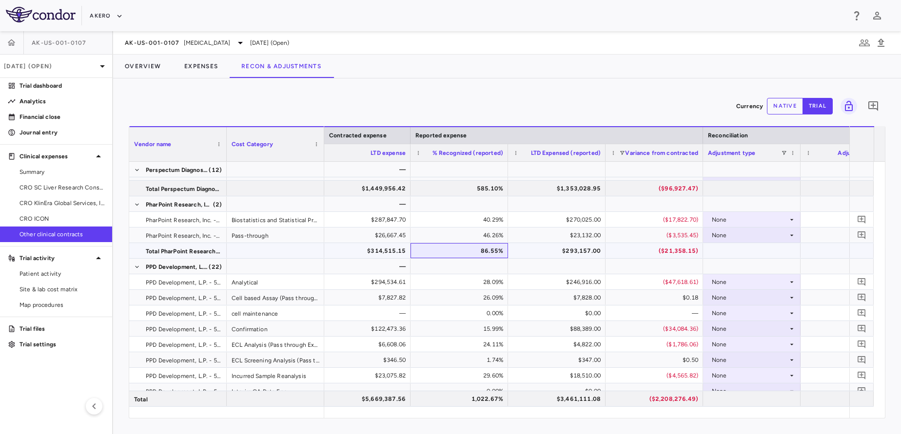
click at [436, 250] on div "86.55%" at bounding box center [461, 251] width 84 height 16
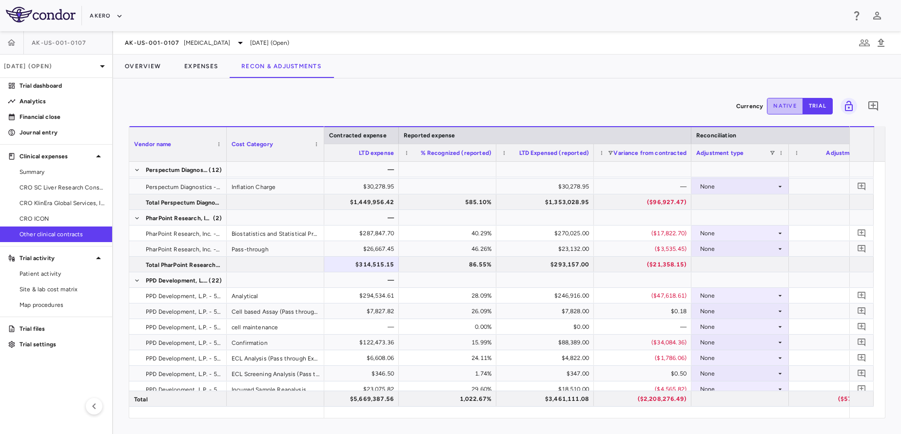
click at [788, 112] on button "native" at bounding box center [785, 106] width 36 height 17
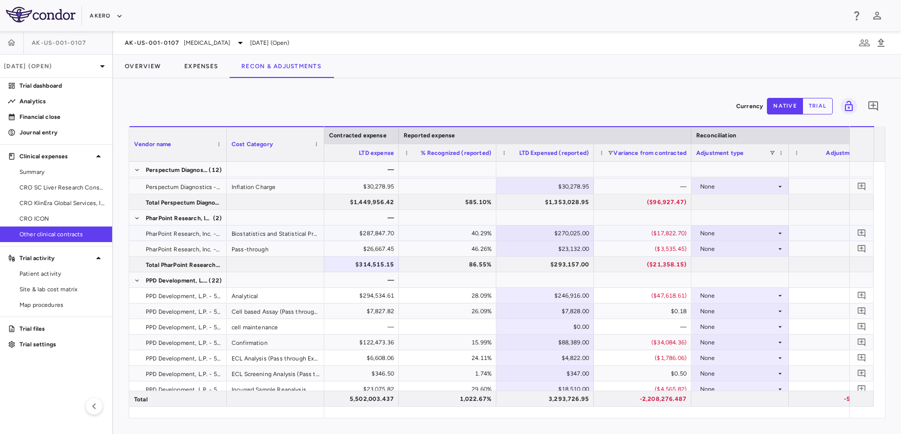
type button "native"
click at [624, 233] on div "($17,822.70)" at bounding box center [645, 234] width 84 height 16
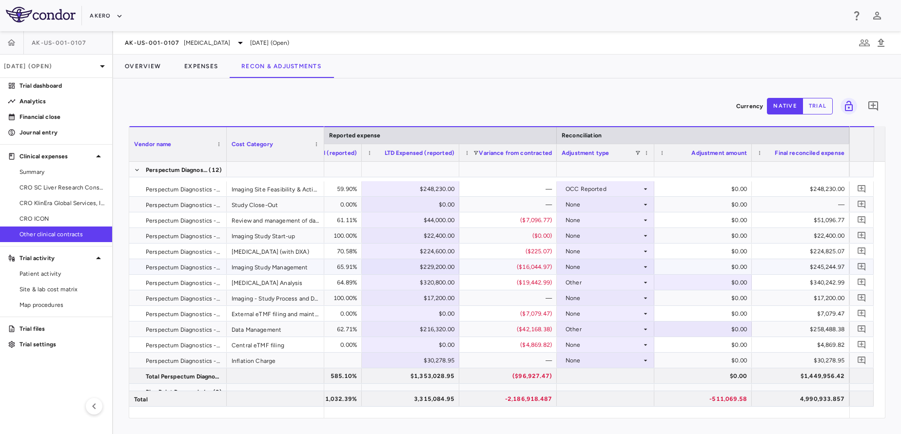
scroll to position [83, 0]
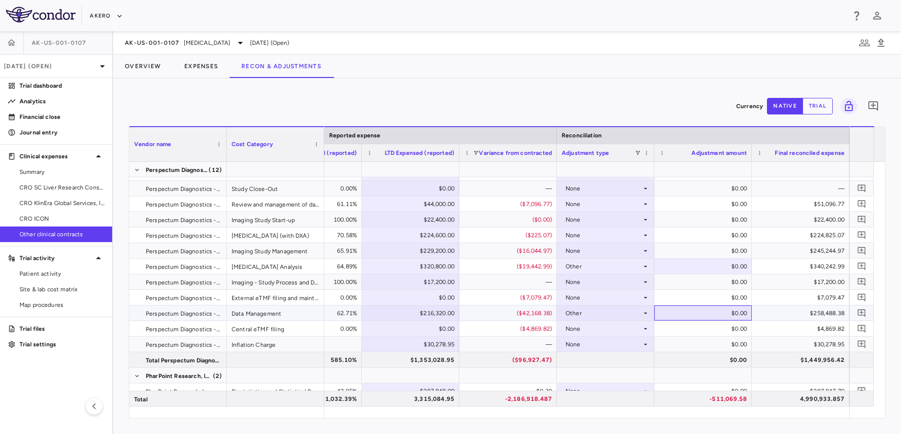
click at [707, 312] on div "$0.00" at bounding box center [705, 314] width 84 height 16
type input "*****"
click at [780, 269] on div "$340,242.99" at bounding box center [803, 267] width 84 height 16
click at [149, 63] on button "Overview" at bounding box center [142, 66] width 59 height 23
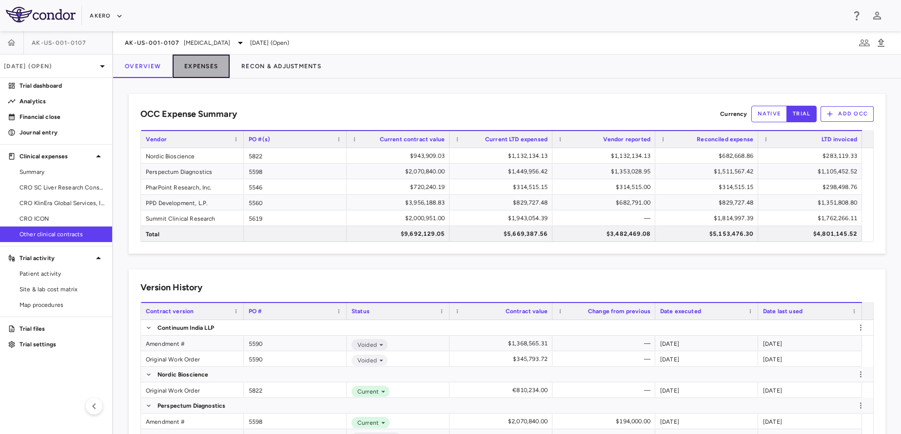
click at [186, 72] on button "Expenses" at bounding box center [201, 66] width 57 height 23
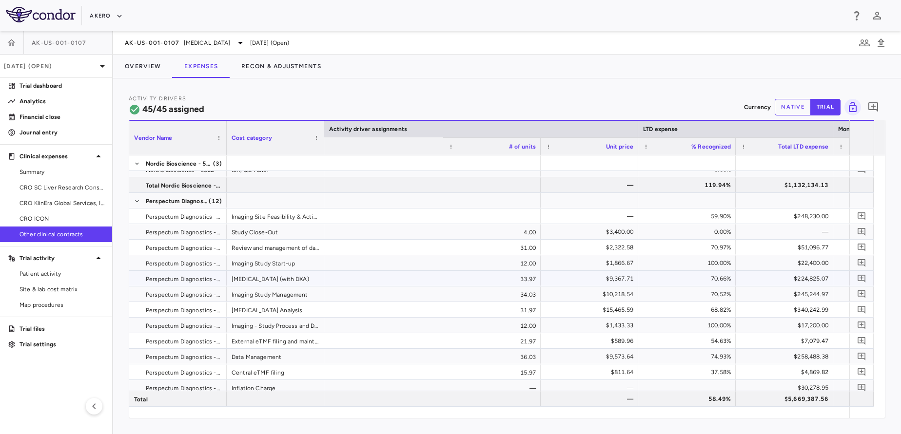
scroll to position [0, 834]
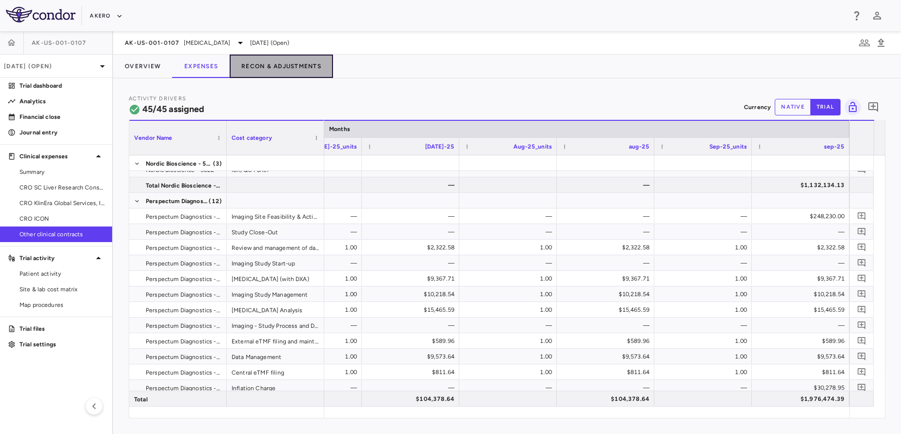
click at [292, 66] on button "Recon & Adjustments" at bounding box center [281, 66] width 103 height 23
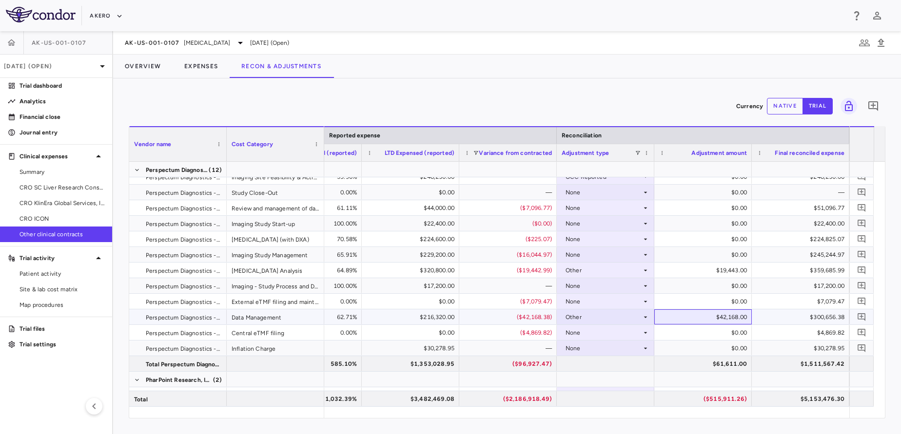
click at [731, 314] on div "$42,168.00" at bounding box center [705, 318] width 84 height 16
click at [787, 114] on button "native" at bounding box center [785, 106] width 36 height 17
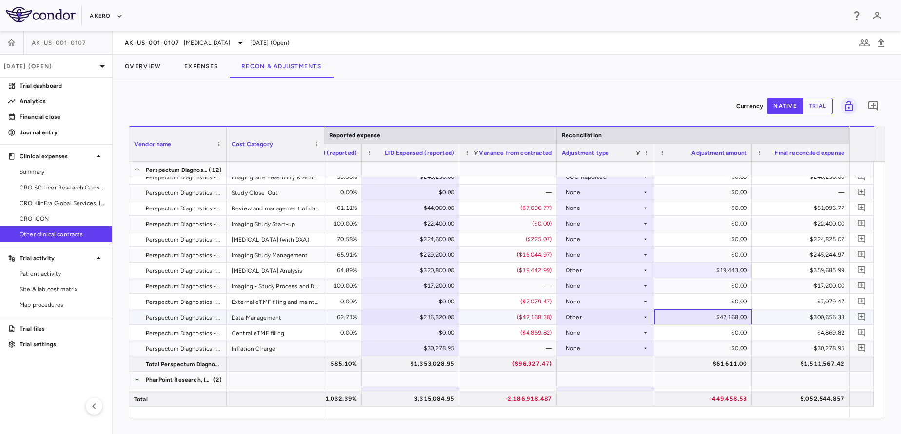
click at [711, 316] on div "$42,168.00" at bounding box center [705, 318] width 84 height 16
click at [711, 316] on input "*****" at bounding box center [710, 318] width 82 height 16
type input "******"
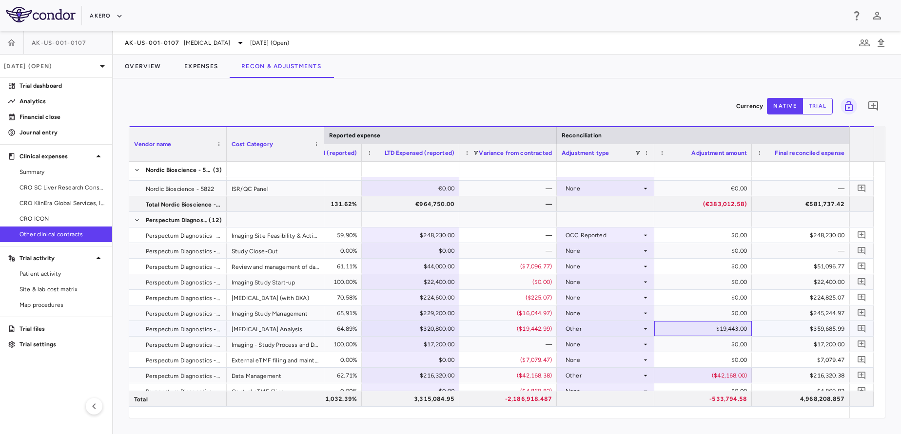
click at [706, 330] on div "$19,443.00" at bounding box center [705, 329] width 84 height 16
click at [706, 330] on input "*****" at bounding box center [710, 330] width 82 height 16
type input "******"
click at [139, 68] on button "Overview" at bounding box center [142, 66] width 59 height 23
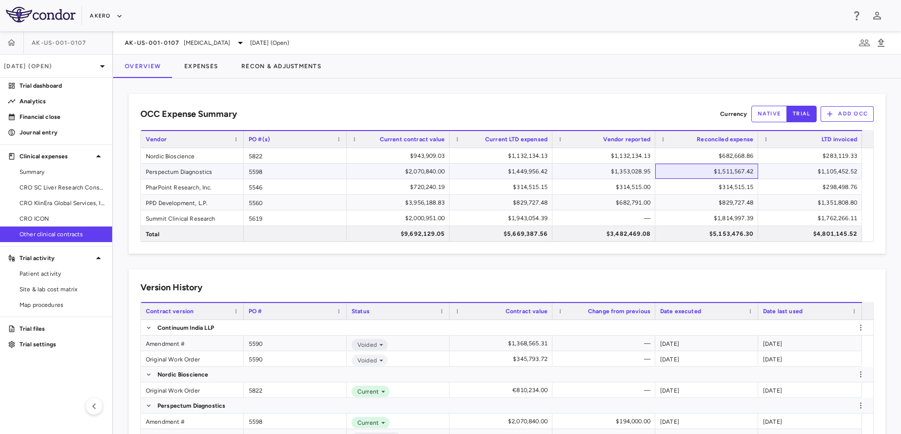
click at [694, 169] on div "$1,511,567.42" at bounding box center [708, 172] width 89 height 16
click at [210, 70] on button "Expenses" at bounding box center [201, 66] width 57 height 23
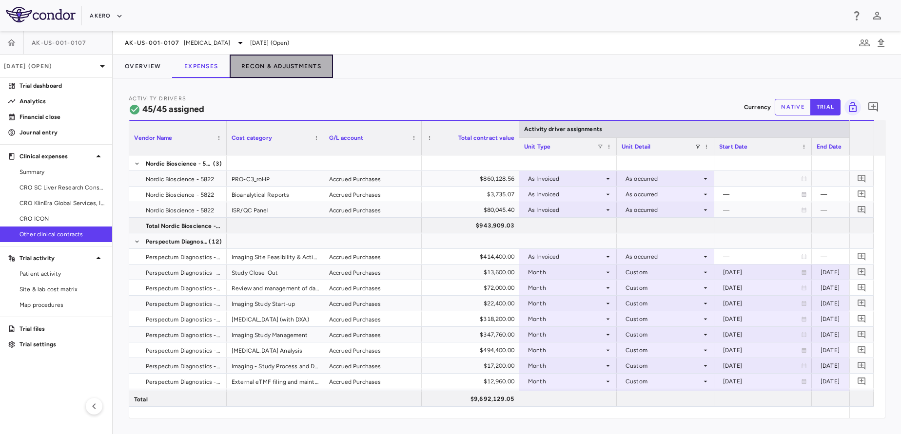
click at [283, 66] on button "Recon & Adjustments" at bounding box center [281, 66] width 103 height 23
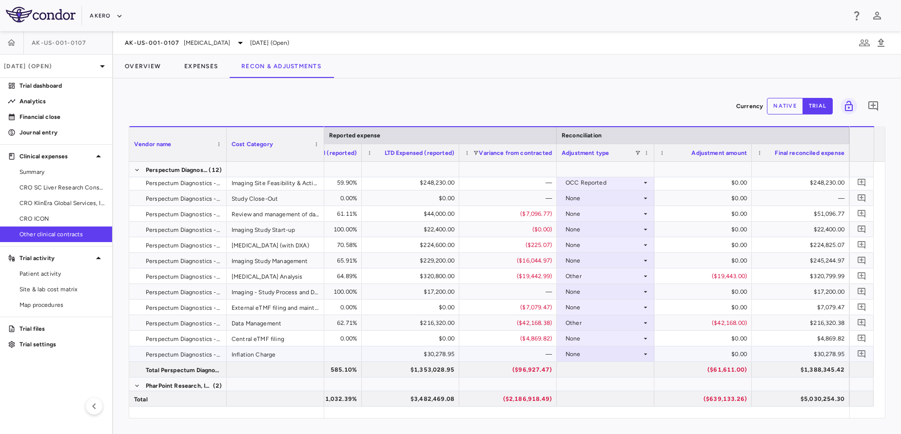
scroll to position [81, 0]
click at [134, 70] on button "Overview" at bounding box center [142, 66] width 59 height 23
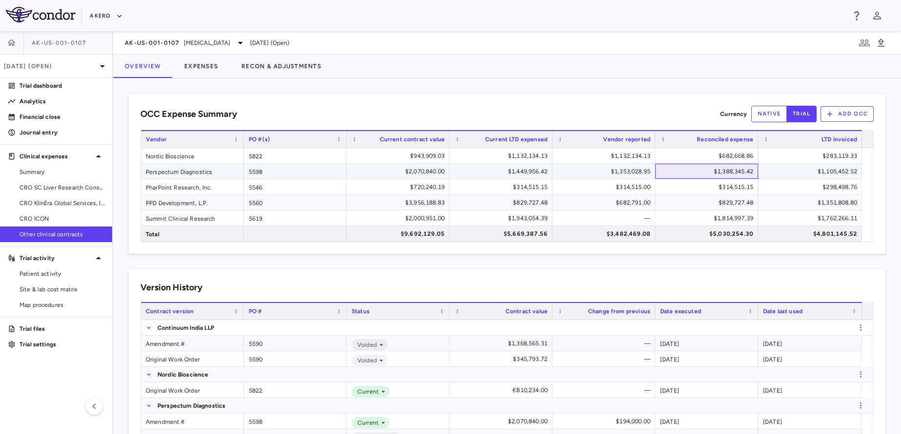
click at [683, 169] on div "$1,388,345.42" at bounding box center [708, 172] width 89 height 16
click at [617, 253] on div "OCC Expense Summary Currency native trial Add OCC Press SPACE to deselect this …" at bounding box center [507, 174] width 757 height 160
click at [237, 67] on button "Recon & Adjustments" at bounding box center [281, 66] width 103 height 23
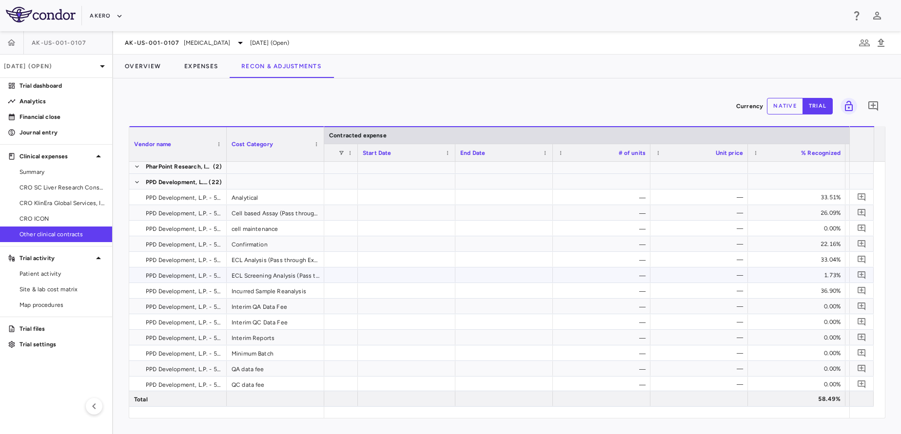
scroll to position [0, 735]
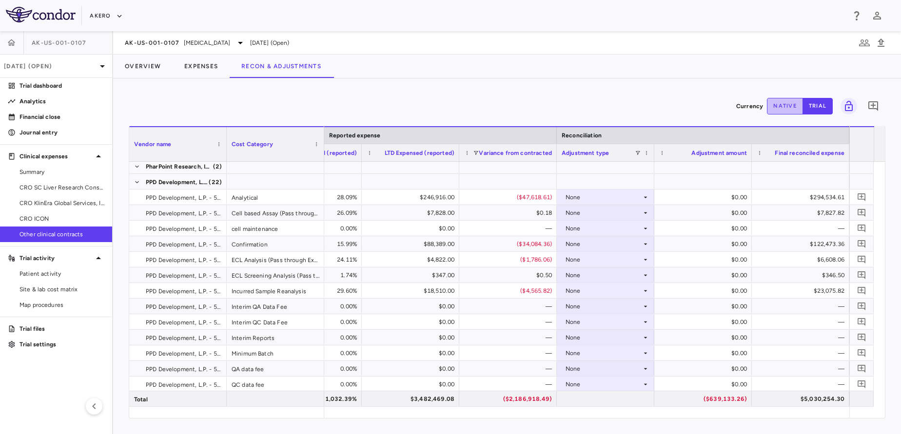
click at [777, 114] on button "native" at bounding box center [785, 106] width 36 height 17
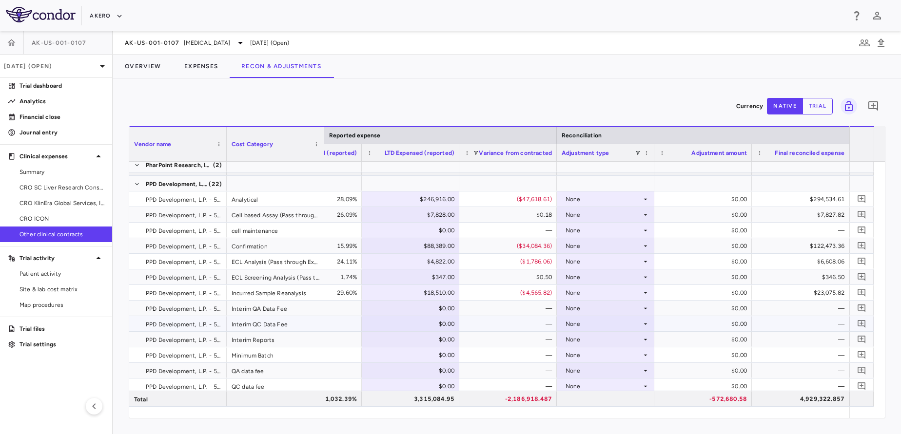
type button "native"
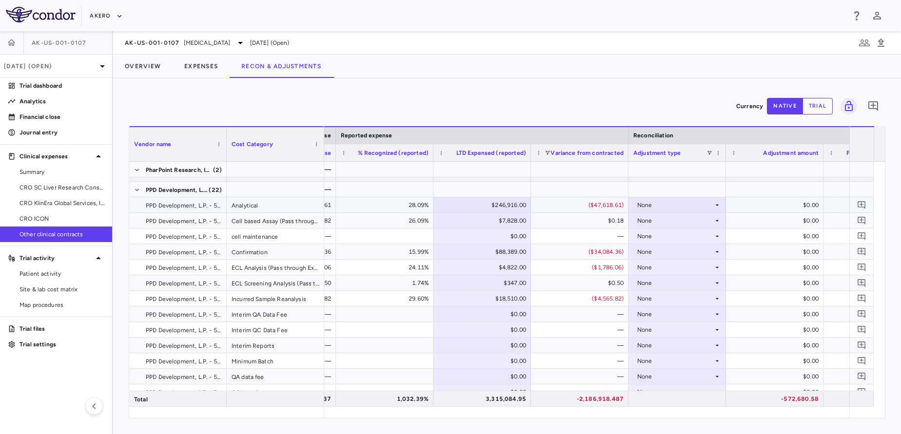
click at [564, 210] on div "($47,618.61)" at bounding box center [582, 205] width 84 height 16
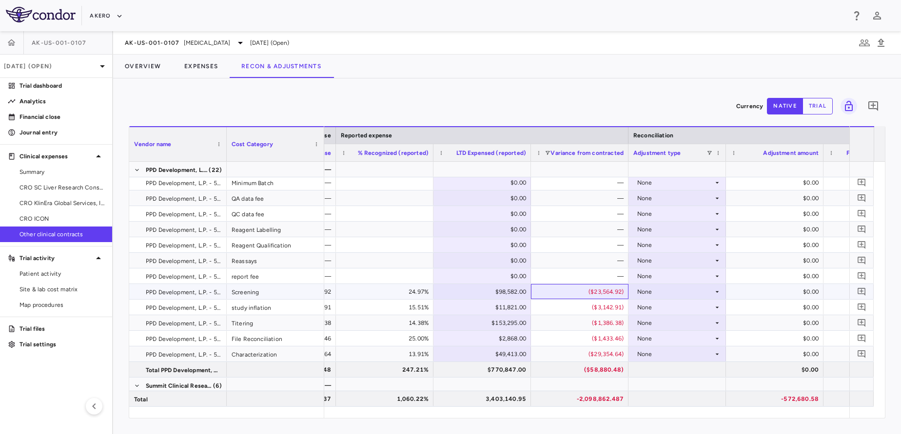
click at [565, 292] on div "($23,564.92)" at bounding box center [582, 292] width 84 height 16
click at [557, 365] on div "$1.52" at bounding box center [582, 370] width 84 height 16
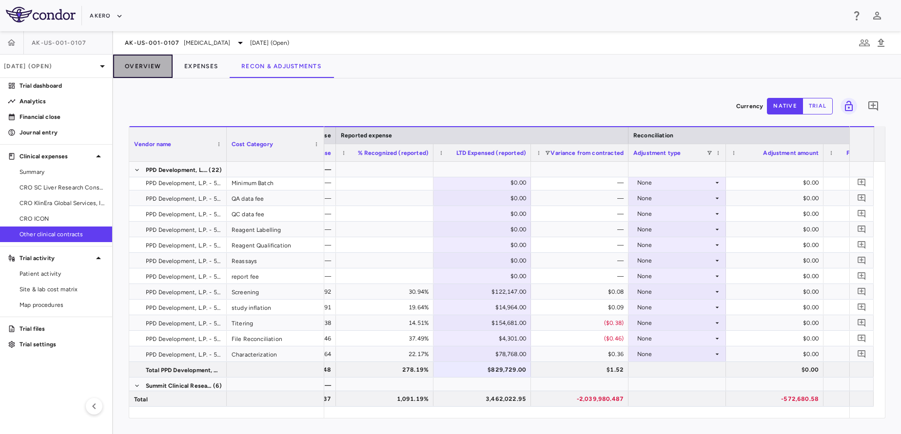
click at [141, 68] on button "Overview" at bounding box center [142, 66] width 59 height 23
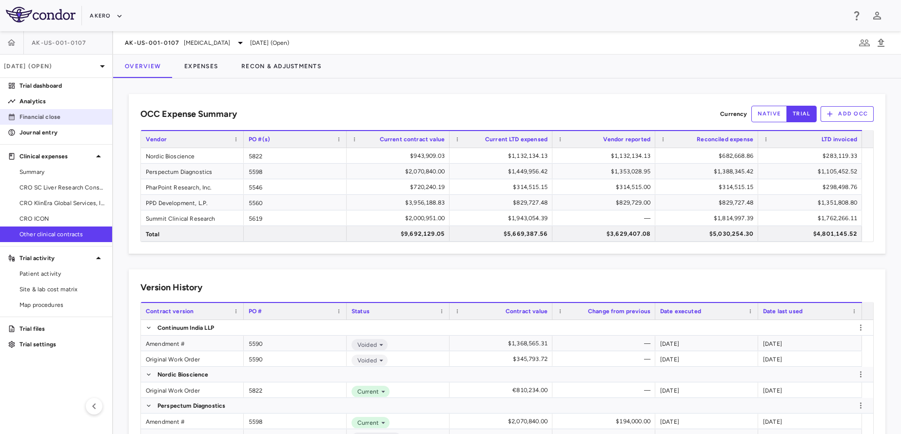
click at [78, 119] on p "Financial close" at bounding box center [62, 117] width 85 height 9
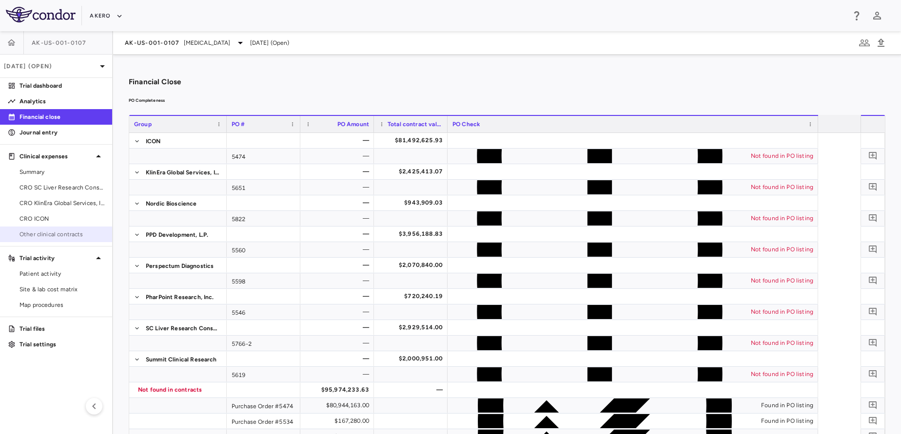
click at [56, 240] on link "Other clinical contracts" at bounding box center [56, 234] width 112 height 15
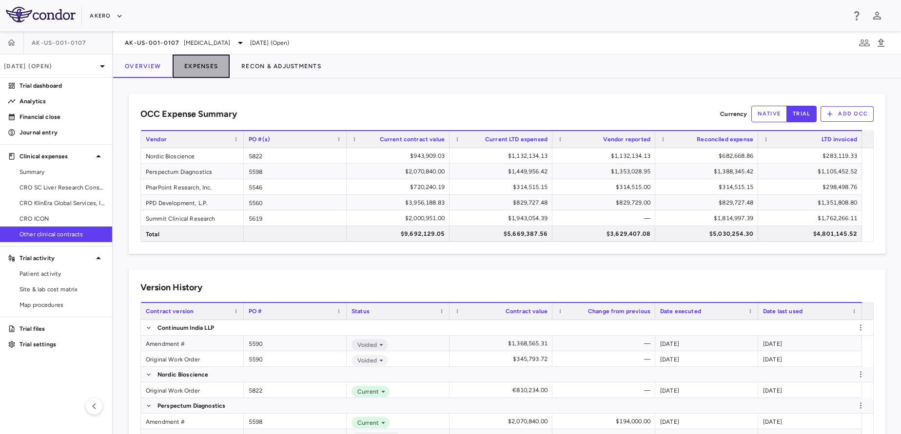
click at [191, 68] on button "Expenses" at bounding box center [201, 66] width 57 height 23
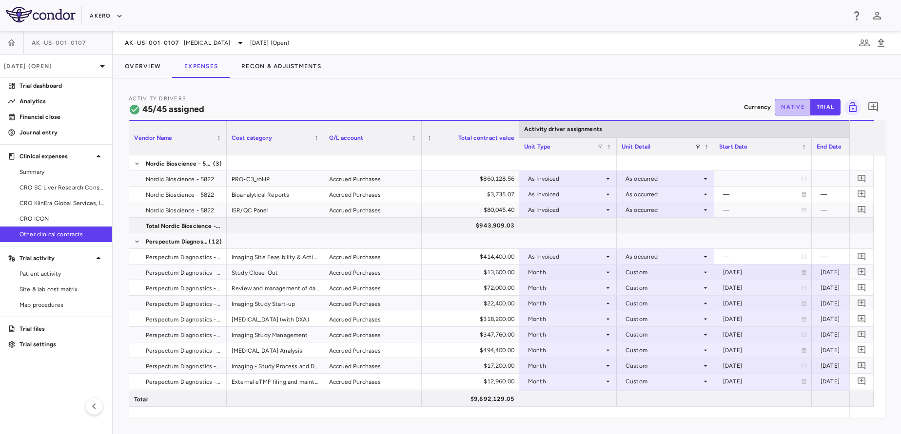
click at [803, 106] on button "native" at bounding box center [793, 107] width 36 height 17
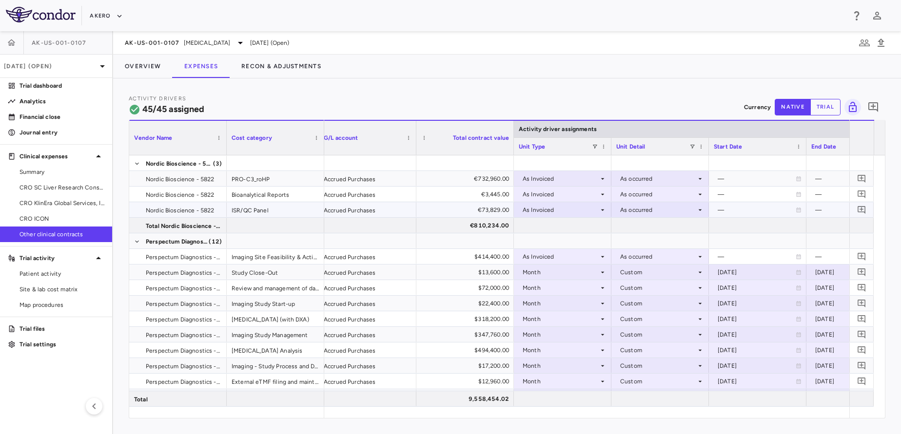
scroll to position [0, 6]
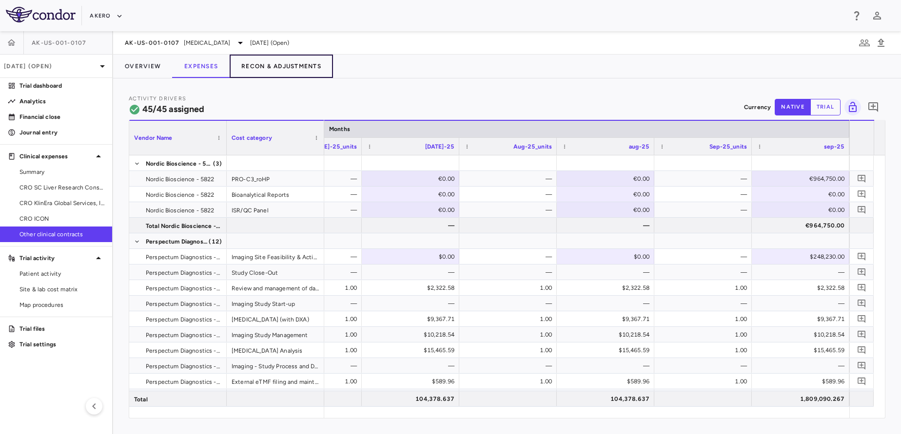
click at [281, 70] on button "Recon & Adjustments" at bounding box center [281, 66] width 103 height 23
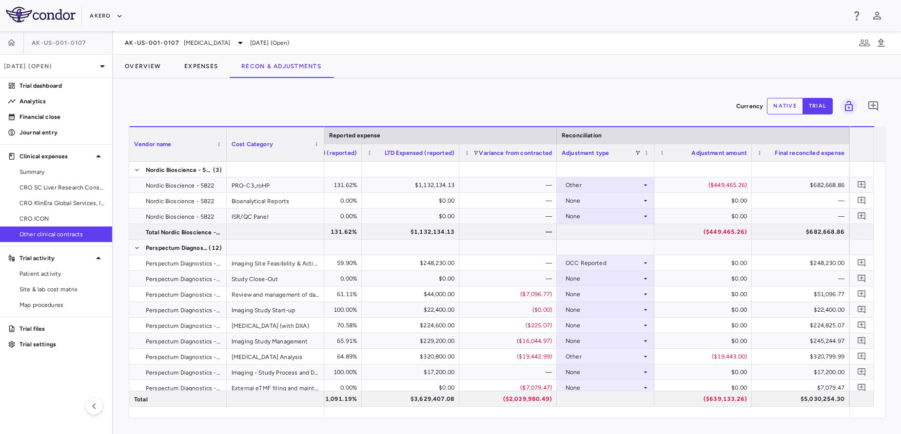
click at [777, 116] on div "Currency native trial 0" at bounding box center [507, 106] width 757 height 24
click at [782, 105] on button "native" at bounding box center [785, 106] width 36 height 17
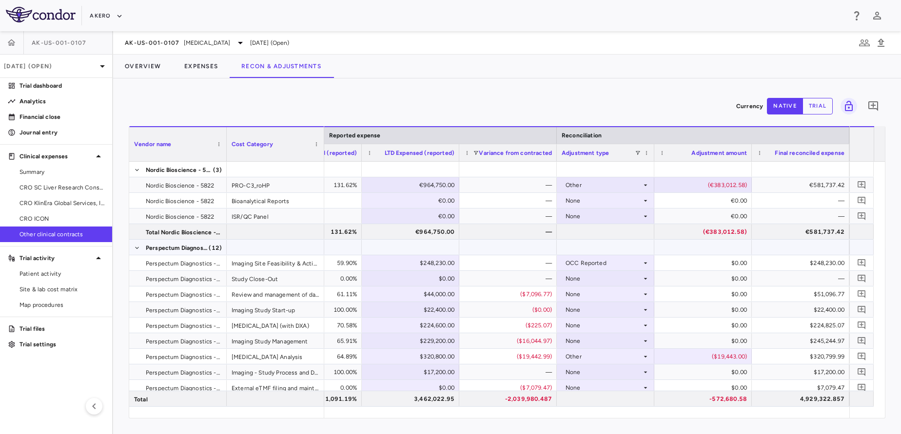
type button "native"
click at [640, 178] on div "Other" at bounding box center [604, 185] width 76 height 16
click at [200, 75] on button "Expenses" at bounding box center [201, 66] width 57 height 23
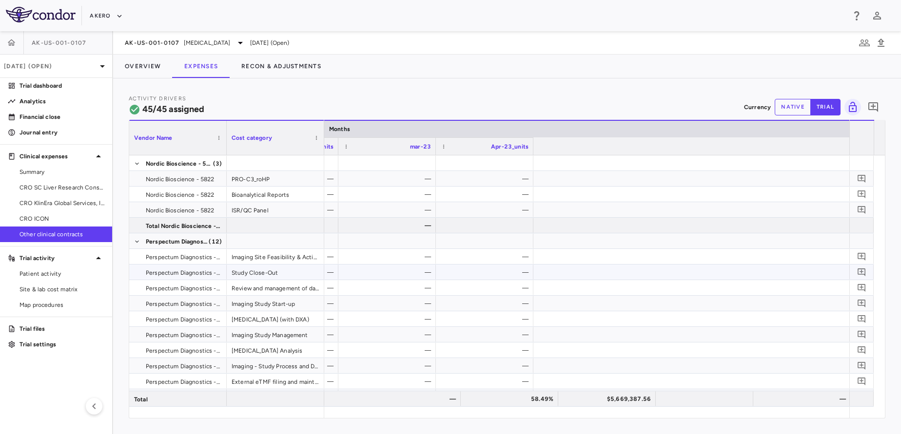
scroll to position [0, 1618]
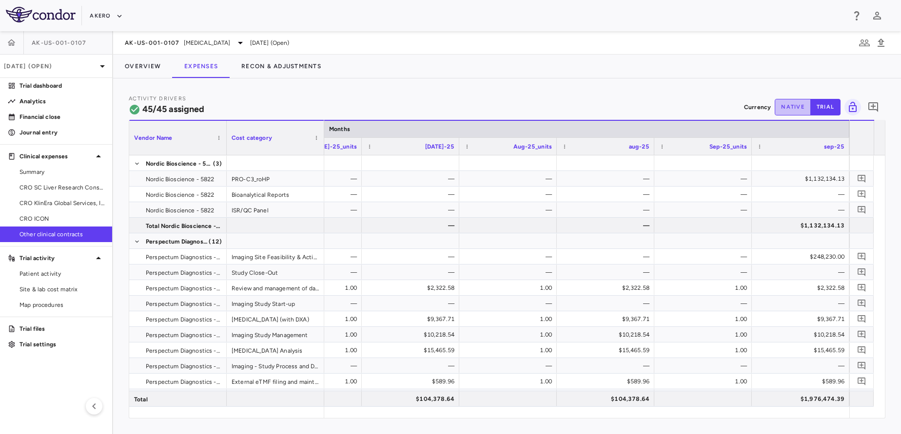
click at [788, 110] on button "native" at bounding box center [793, 107] width 36 height 17
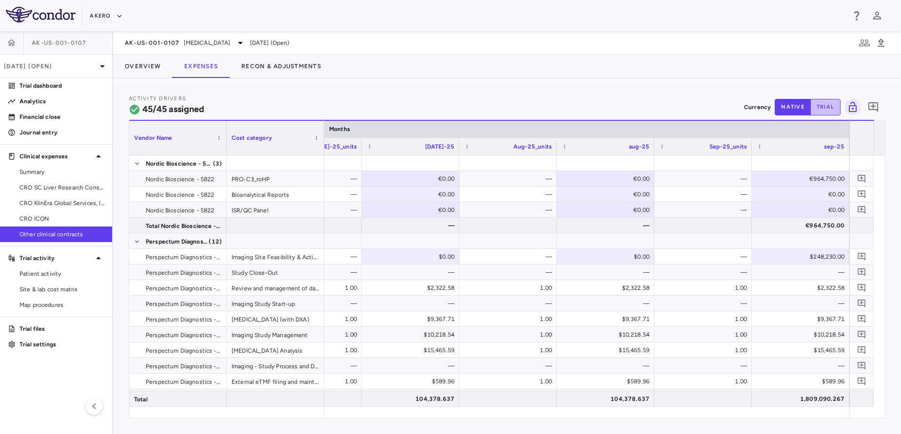
click at [815, 108] on button "trial" at bounding box center [825, 107] width 30 height 17
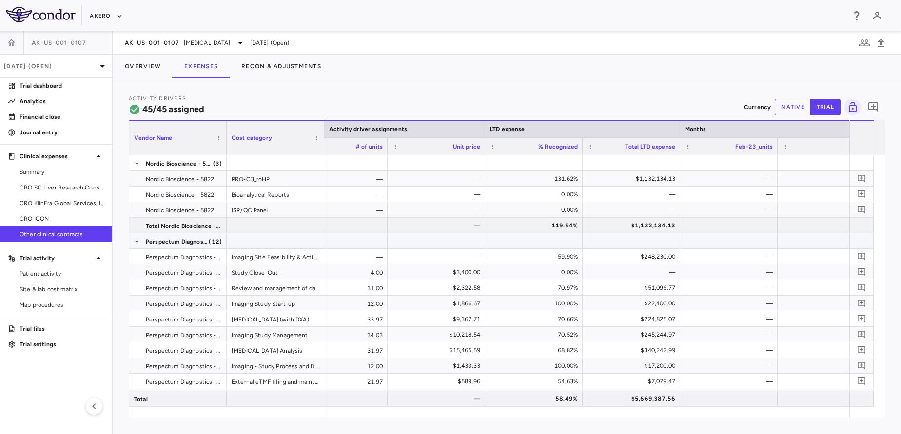
type button "trial"
click at [284, 68] on button "Recon & Adjustments" at bounding box center [281, 66] width 103 height 23
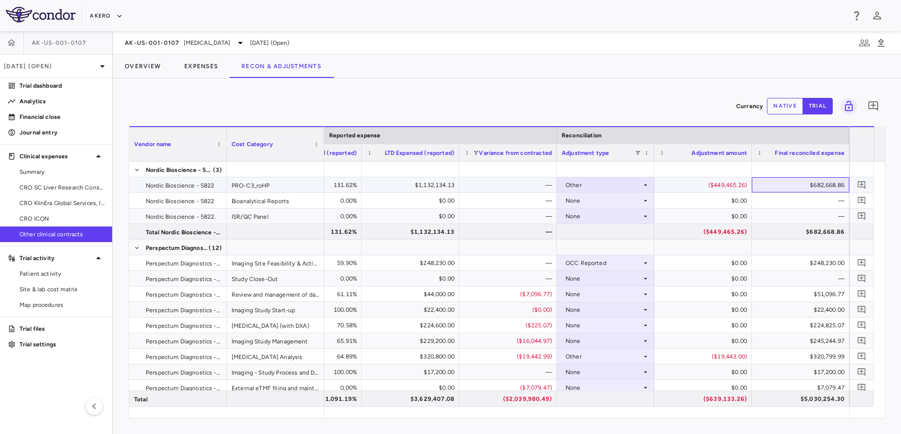
click at [794, 184] on div "$682,668.86" at bounding box center [803, 185] width 84 height 16
click at [719, 184] on div "($449,465.26)" at bounding box center [705, 185] width 84 height 16
click at [789, 102] on button "native" at bounding box center [785, 106] width 36 height 17
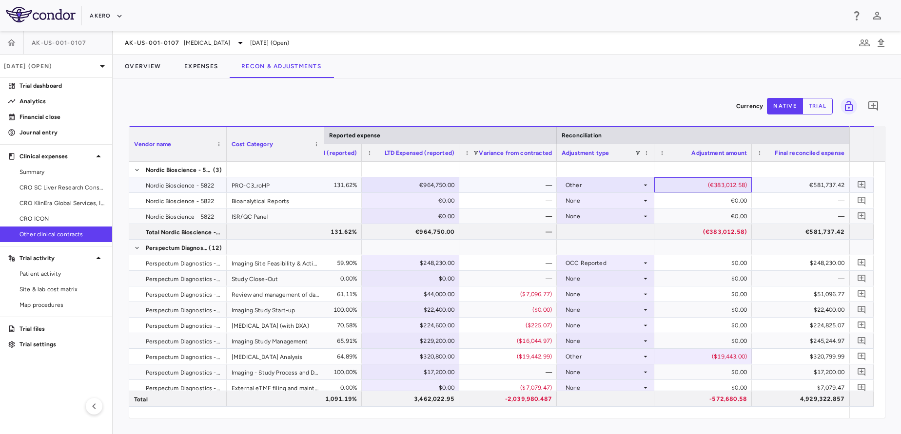
click at [721, 182] on div "(€383,012.58)" at bounding box center [705, 185] width 84 height 16
click at [721, 182] on input "**********" at bounding box center [710, 186] width 82 height 16
type input "*********"
click at [814, 104] on button "trial" at bounding box center [818, 106] width 30 height 17
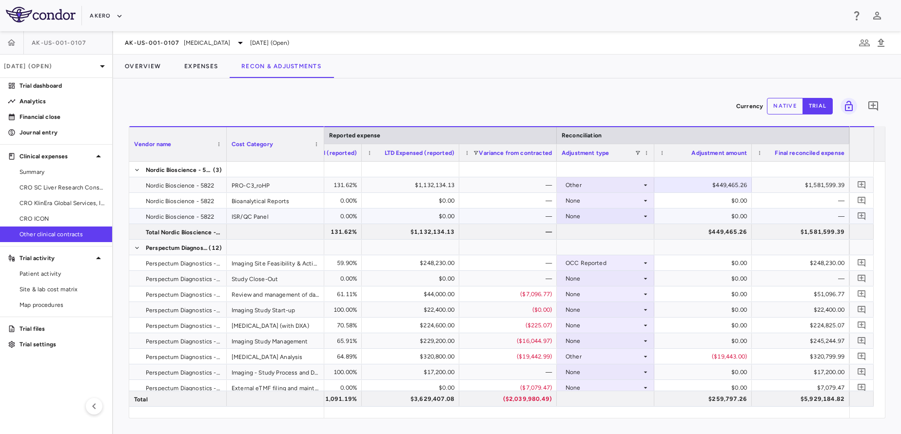
type button "trial"
click at [784, 99] on button "native" at bounding box center [785, 106] width 36 height 17
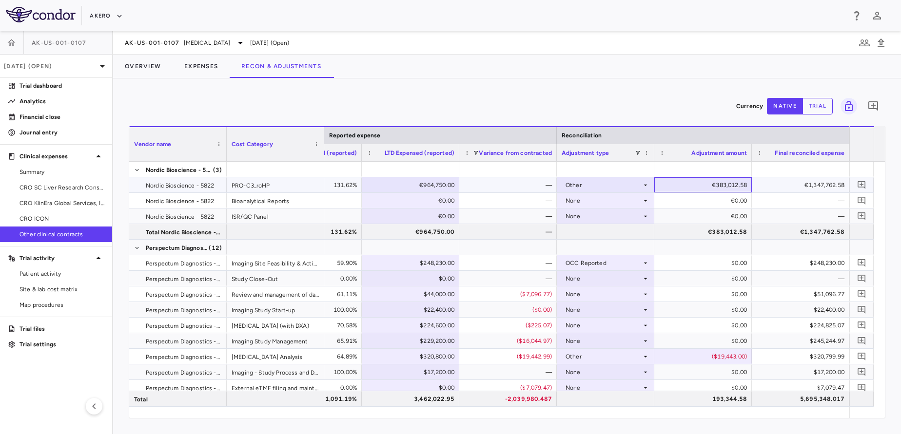
click at [724, 186] on div "€383,012.58" at bounding box center [705, 185] width 84 height 16
click at [711, 184] on input "*********" at bounding box center [710, 186] width 82 height 16
type input "*********"
click at [817, 107] on button "trial" at bounding box center [818, 106] width 30 height 17
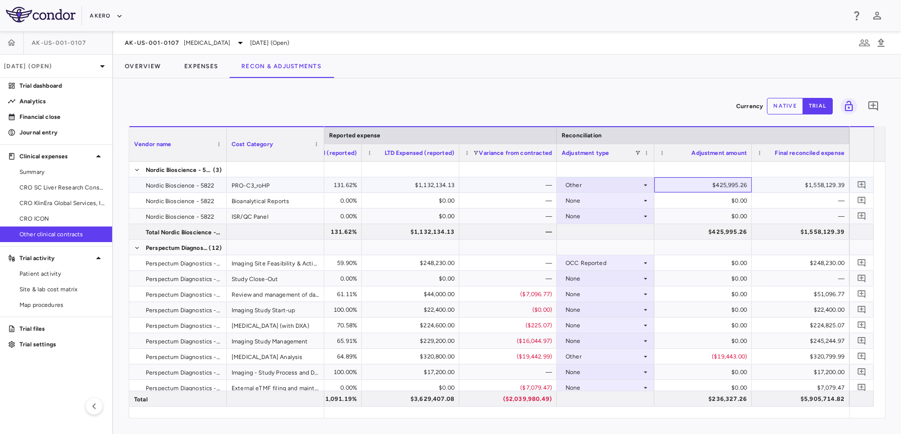
click at [727, 189] on div "$425,995.26" at bounding box center [705, 185] width 84 height 16
click at [796, 108] on button "native" at bounding box center [785, 106] width 36 height 17
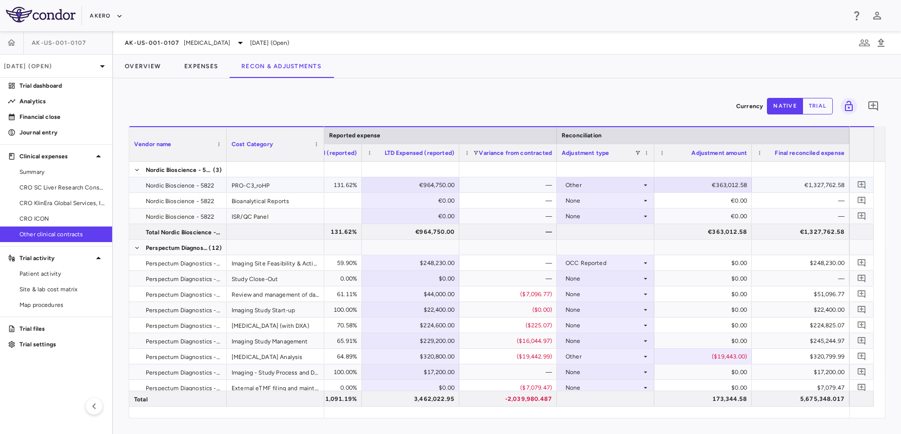
type button "native"
click at [723, 187] on div "€363,012.58" at bounding box center [705, 185] width 84 height 16
click at [723, 187] on input "*********" at bounding box center [710, 186] width 82 height 16
type input "******"
click at [829, 110] on button "trial" at bounding box center [818, 106] width 30 height 17
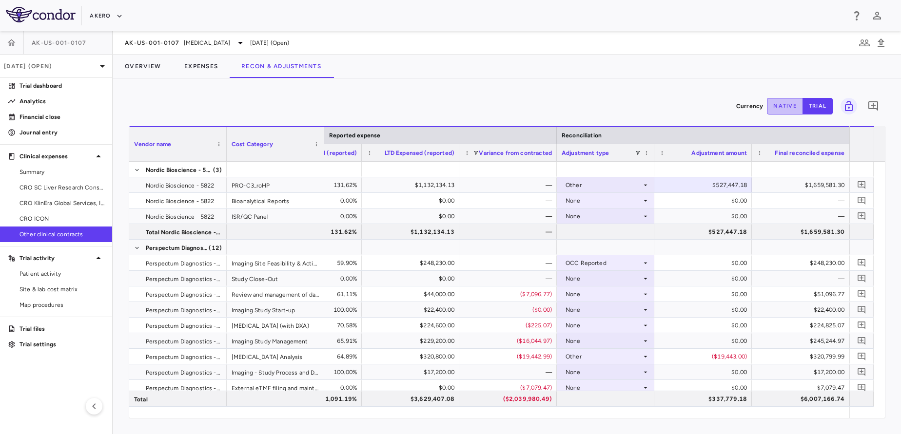
click at [784, 102] on button "native" at bounding box center [785, 106] width 36 height 17
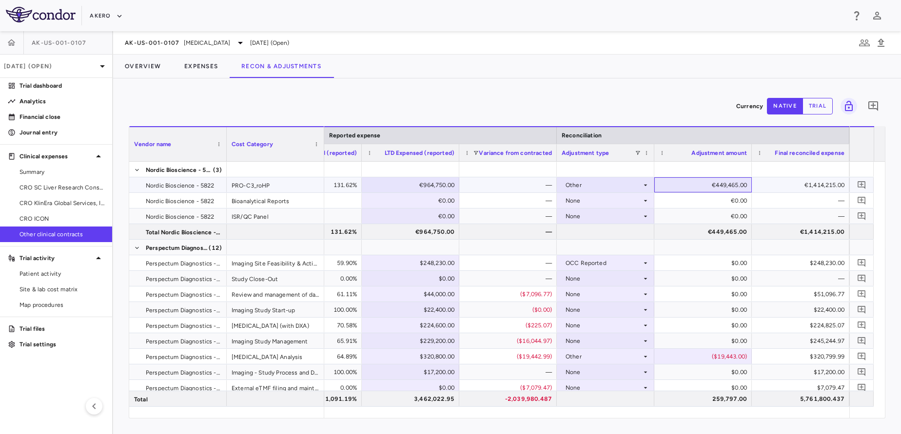
click at [716, 185] on div "€449,465.00" at bounding box center [705, 185] width 84 height 16
click at [716, 185] on input "******" at bounding box center [710, 186] width 82 height 16
type input "******"
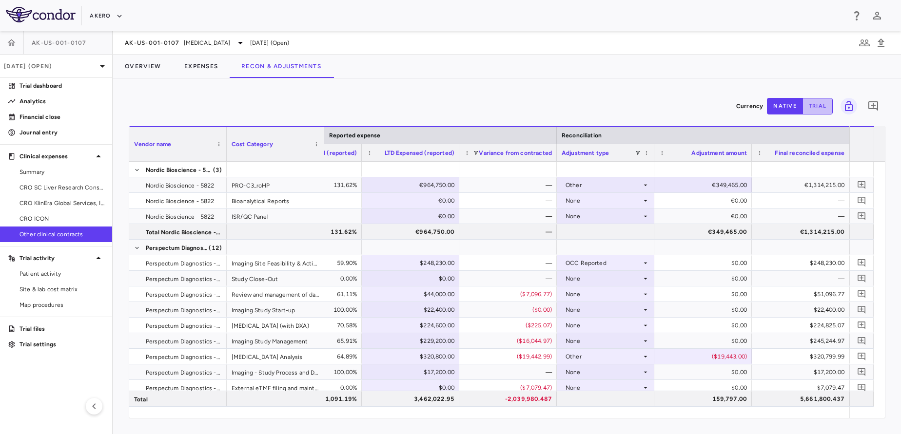
click at [816, 112] on button "trial" at bounding box center [818, 106] width 30 height 17
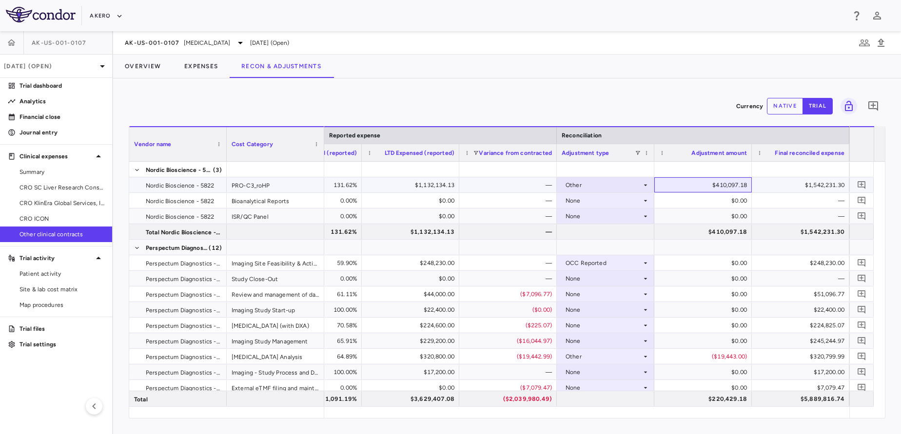
click at [723, 183] on div "$410,097.18" at bounding box center [705, 185] width 84 height 16
click at [776, 111] on button "native" at bounding box center [785, 106] width 36 height 17
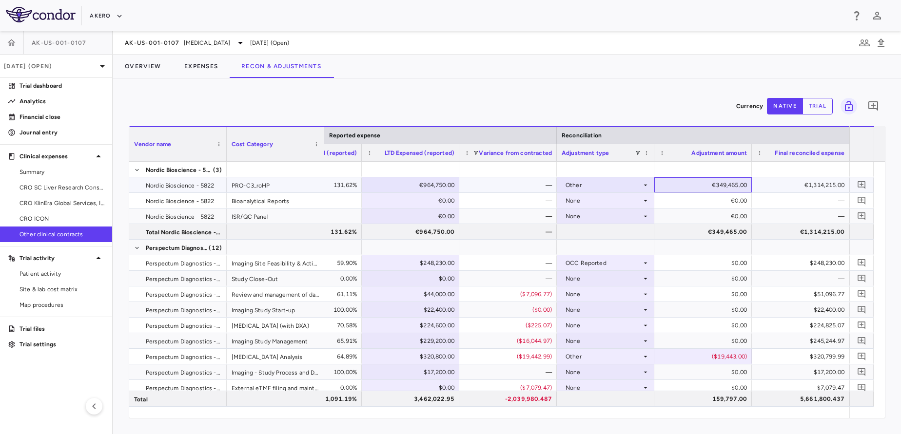
click at [725, 184] on div "€349,465.00" at bounding box center [705, 185] width 84 height 16
click at [715, 186] on input "******" at bounding box center [710, 186] width 82 height 16
type input "******"
click at [818, 110] on button "trial" at bounding box center [818, 106] width 30 height 17
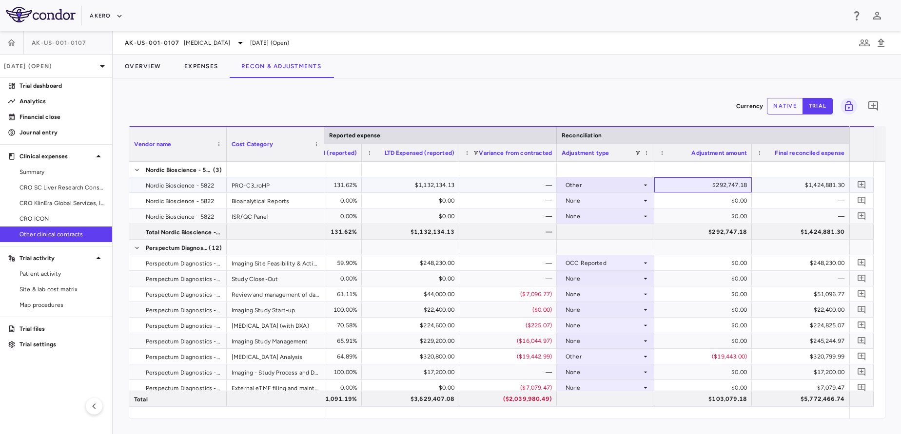
click at [715, 180] on div "$292,747.18" at bounding box center [705, 185] width 84 height 16
click at [780, 107] on button "native" at bounding box center [785, 106] width 36 height 17
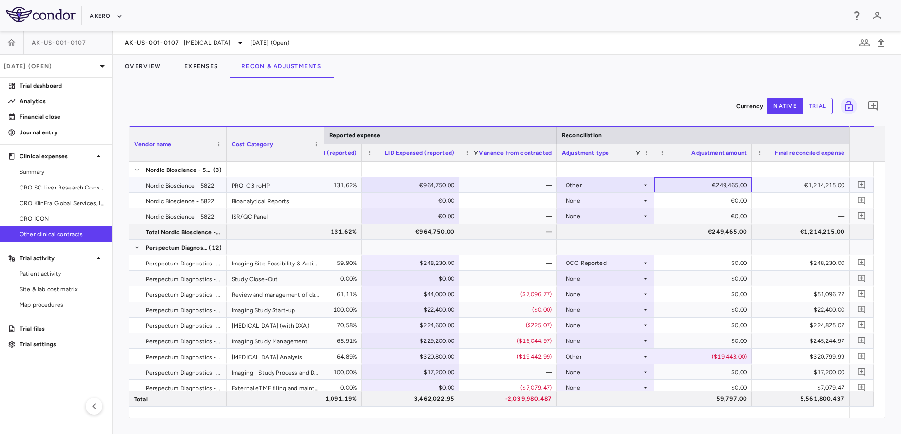
click at [717, 185] on div "€249,465.00" at bounding box center [705, 185] width 84 height 16
click at [717, 185] on input "******" at bounding box center [710, 186] width 82 height 16
type input "******"
click at [801, 116] on div "Currency native trial 0" at bounding box center [507, 106] width 757 height 24
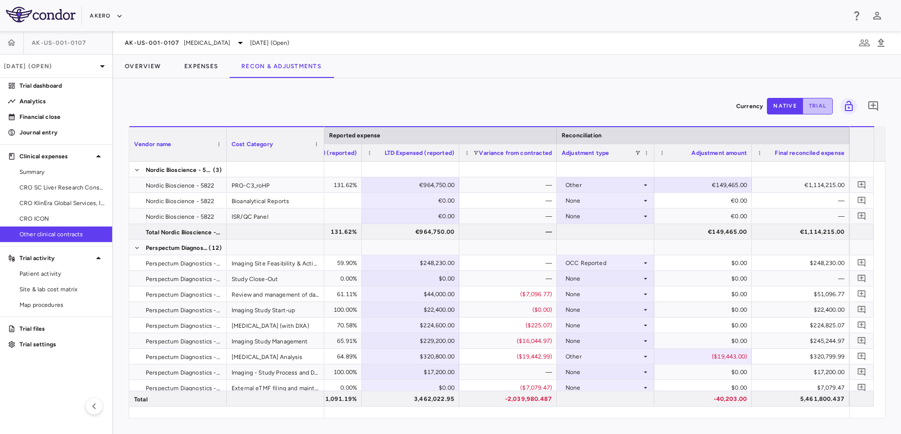
click at [820, 107] on button "trial" at bounding box center [818, 106] width 30 height 17
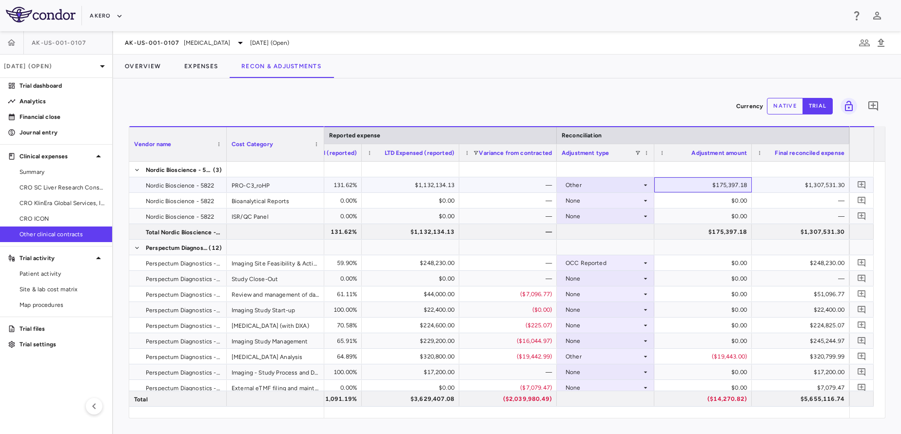
click at [728, 182] on div "$175,397.18" at bounding box center [705, 185] width 84 height 16
click at [786, 109] on button "native" at bounding box center [785, 106] width 36 height 17
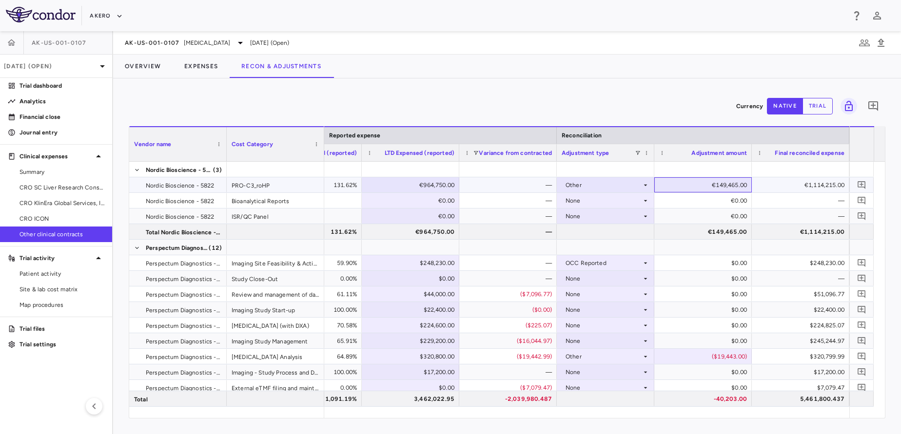
click at [723, 187] on div "€149,465.00" at bounding box center [705, 185] width 84 height 16
click at [723, 187] on input "******" at bounding box center [710, 186] width 82 height 16
type input "*****"
click at [817, 111] on button "trial" at bounding box center [818, 106] width 30 height 17
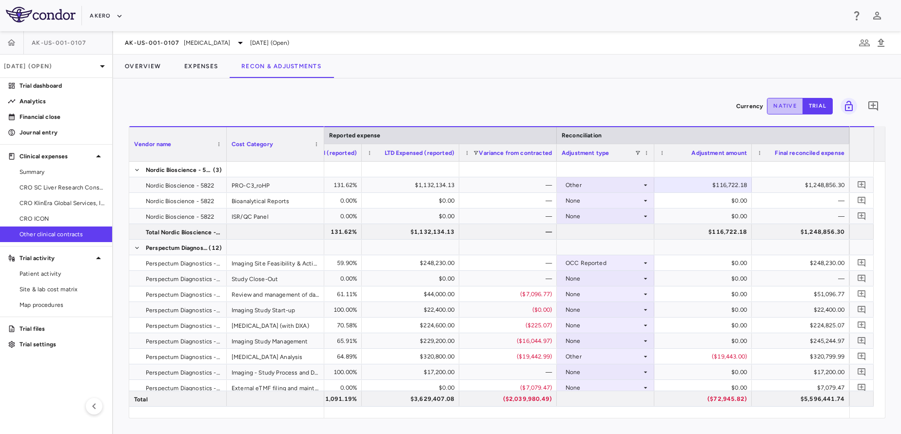
click at [779, 110] on button "native" at bounding box center [785, 106] width 36 height 17
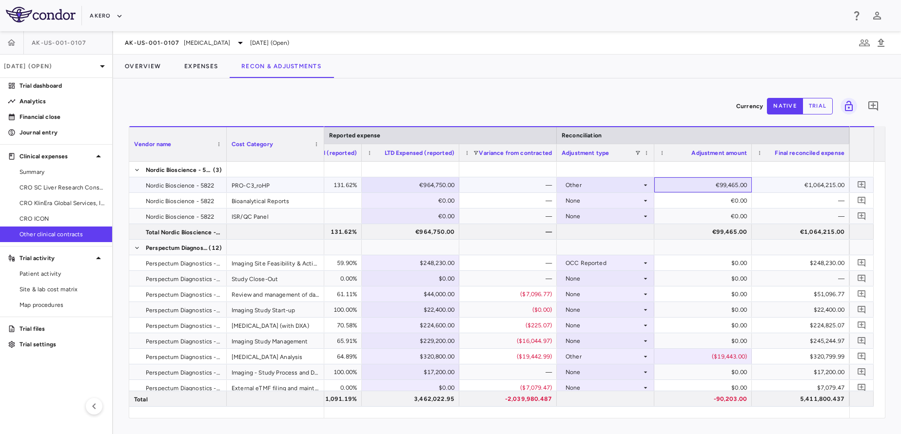
click at [720, 186] on div "€99,465.00" at bounding box center [705, 185] width 84 height 16
click at [720, 186] on input "*****" at bounding box center [710, 186] width 82 height 16
type input "*****"
click at [817, 104] on button "trial" at bounding box center [818, 106] width 30 height 17
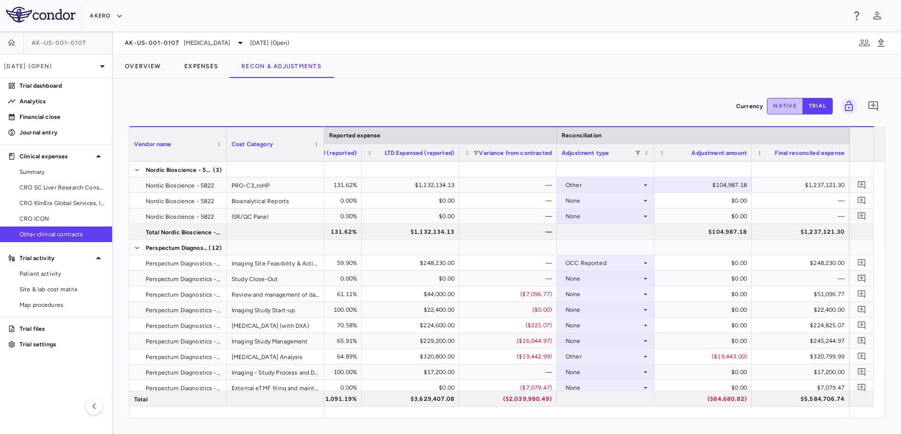
click at [794, 106] on button "native" at bounding box center [785, 106] width 36 height 17
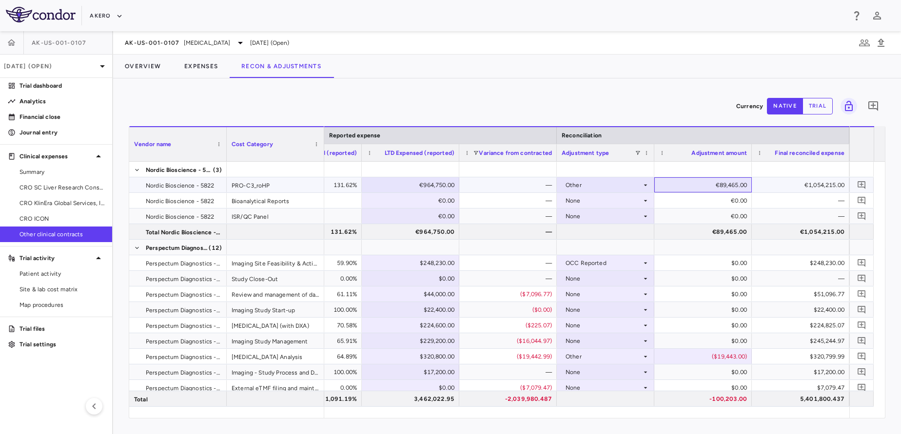
click at [722, 185] on div "€89,465.00" at bounding box center [705, 185] width 84 height 16
click at [722, 185] on input "*****" at bounding box center [710, 186] width 82 height 16
type input "*****"
click at [814, 112] on button "trial" at bounding box center [818, 106] width 30 height 17
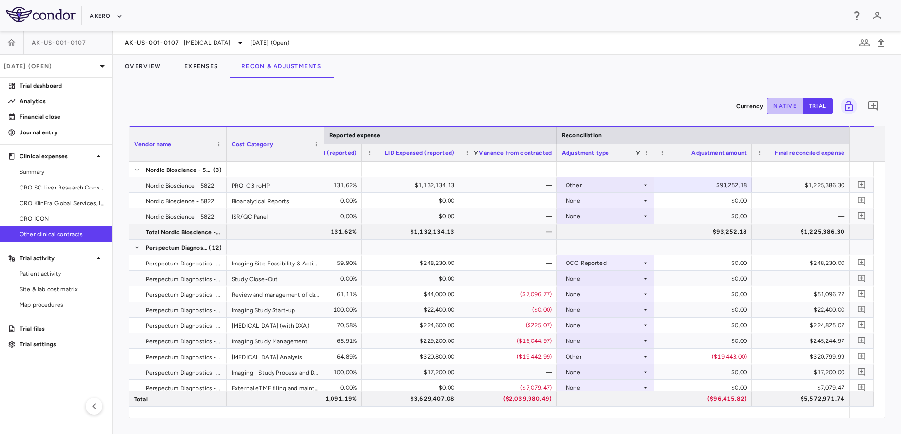
click at [783, 111] on button "native" at bounding box center [785, 106] width 36 height 17
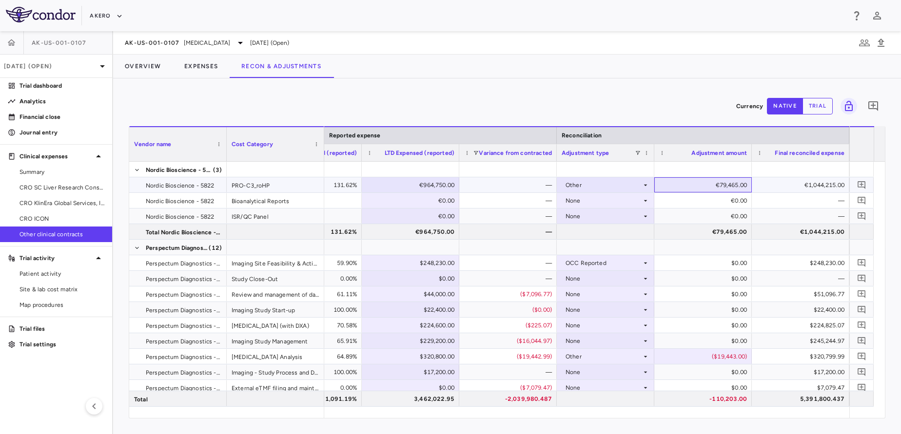
click at [720, 185] on div "€79,465.00" at bounding box center [705, 185] width 84 height 16
click at [720, 185] on input "*****" at bounding box center [710, 186] width 82 height 16
type input "*****"
click at [817, 106] on button "trial" at bounding box center [818, 106] width 30 height 17
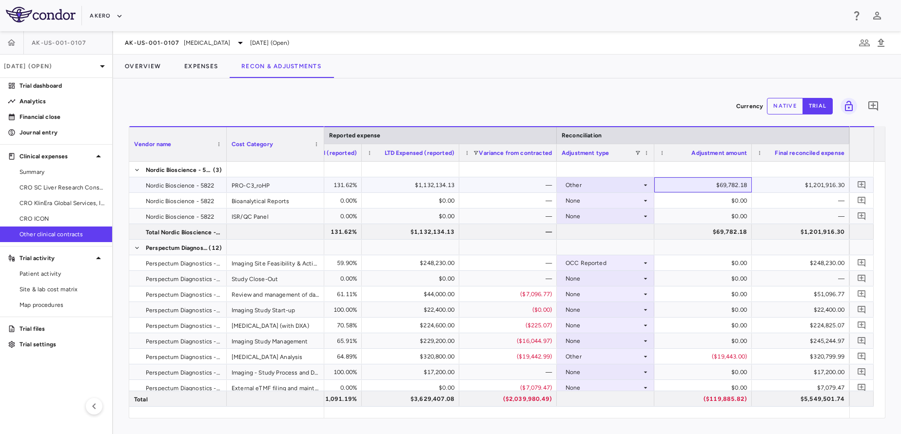
click at [725, 184] on div "$69,782.18" at bounding box center [705, 185] width 84 height 16
click at [702, 187] on div "$69,782.18" at bounding box center [705, 185] width 84 height 16
click at [789, 110] on button "native" at bounding box center [785, 106] width 36 height 17
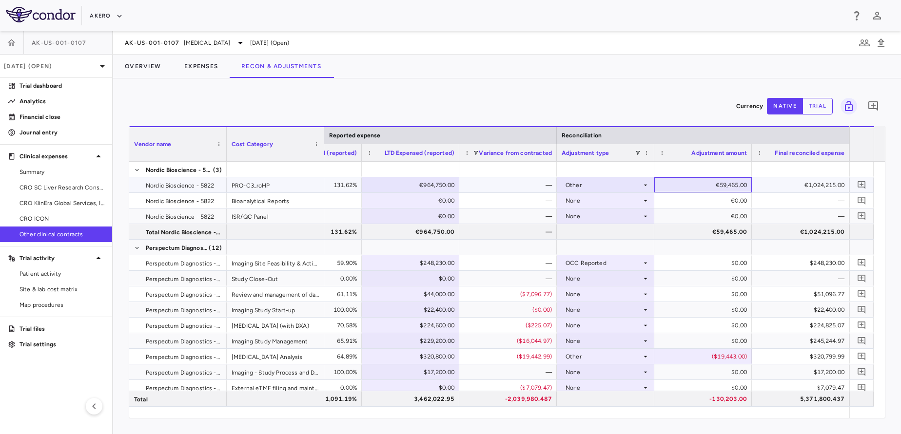
click at [726, 185] on div "€59,465.00" at bounding box center [705, 185] width 84 height 16
click at [726, 185] on input "*****" at bounding box center [710, 186] width 82 height 16
type input "*"
click at [816, 109] on button "trial" at bounding box center [818, 106] width 30 height 17
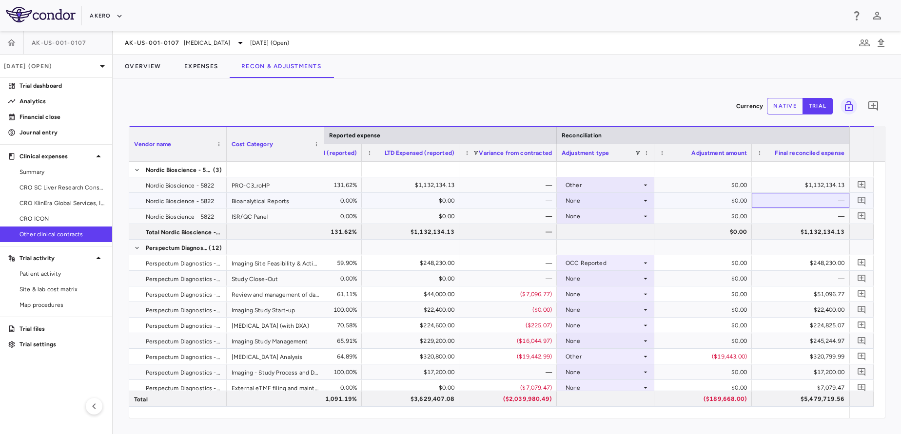
click at [815, 198] on div "—" at bounding box center [803, 201] width 84 height 16
click at [559, 180] on div "Other" at bounding box center [606, 184] width 98 height 15
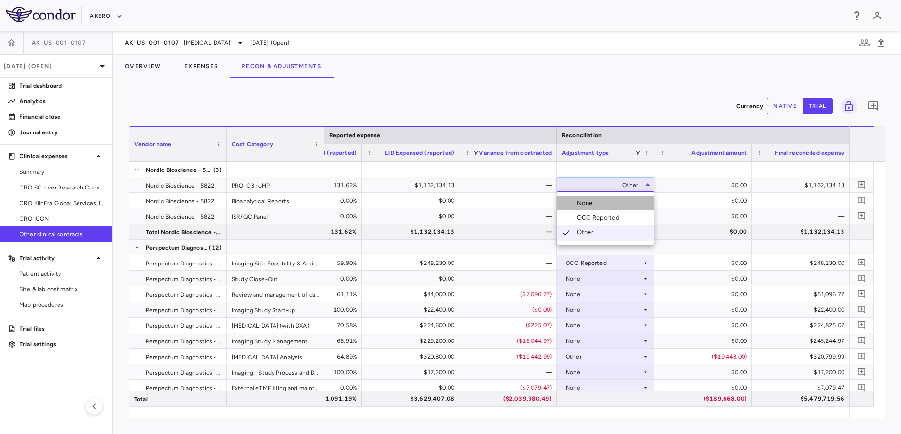
click at [588, 204] on div "None" at bounding box center [587, 203] width 20 height 9
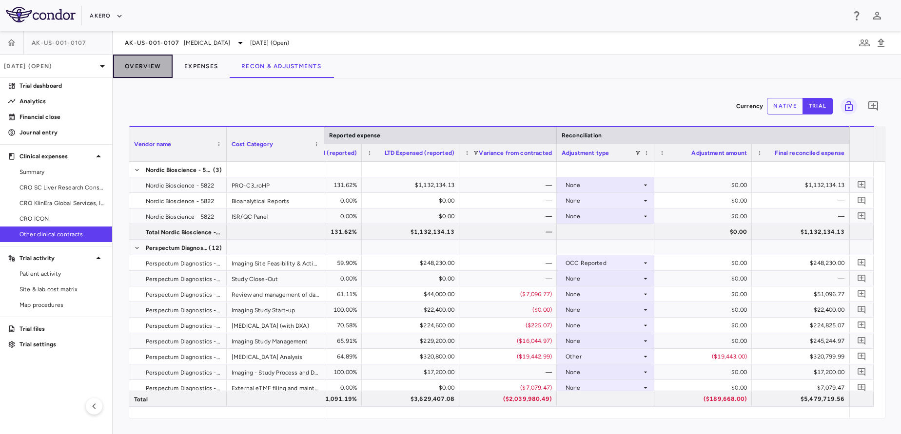
click at [147, 65] on button "Overview" at bounding box center [142, 66] width 59 height 23
